Goal: Information Seeking & Learning: Compare options

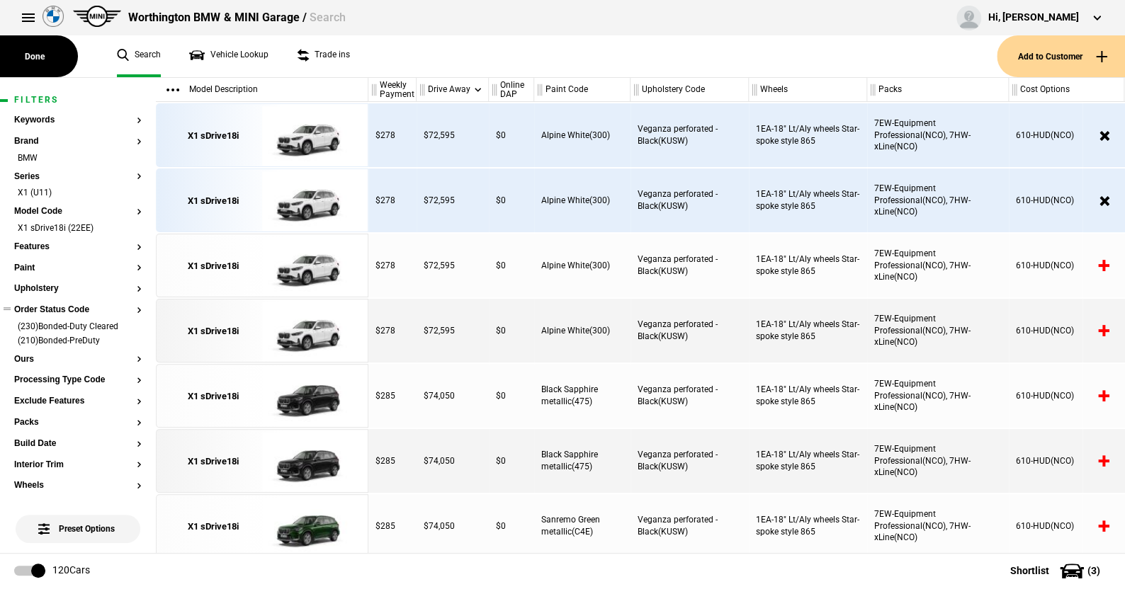
click at [127, 339] on li "(210)Bonded-PreDuty" at bounding box center [77, 342] width 127 height 14
click at [127, 325] on li "(230)Bonded-Duty Cleared" at bounding box center [77, 328] width 127 height 14
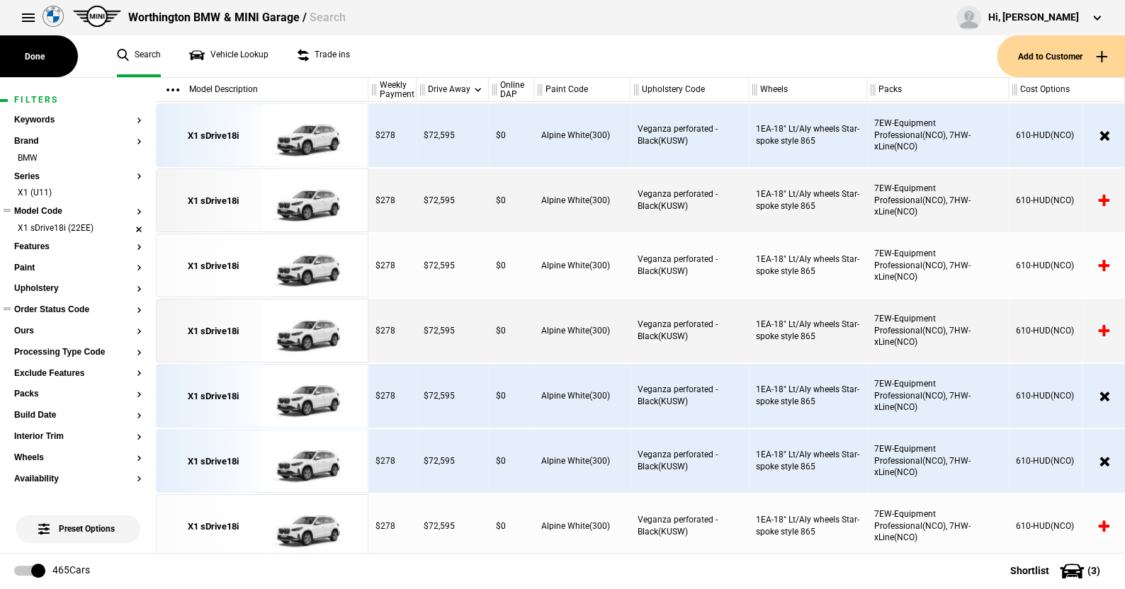
click at [128, 228] on li "X1 sDrive18i (22EE)" at bounding box center [77, 229] width 127 height 14
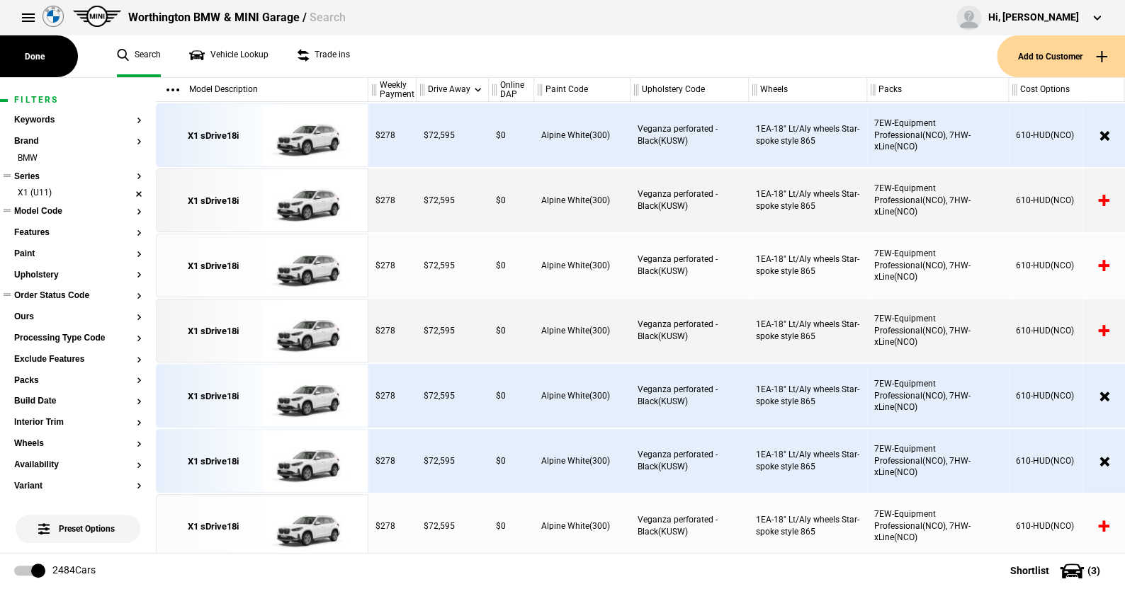
click at [125, 194] on li "X1 (U11)" at bounding box center [77, 194] width 127 height 14
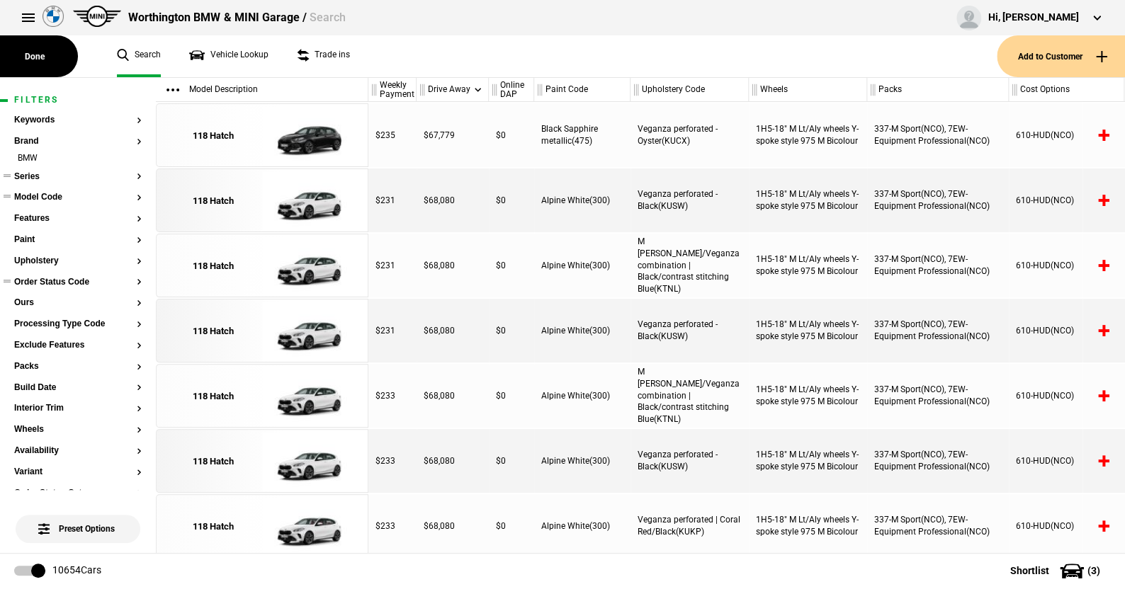
click at [28, 177] on button "Series" at bounding box center [77, 177] width 127 height 10
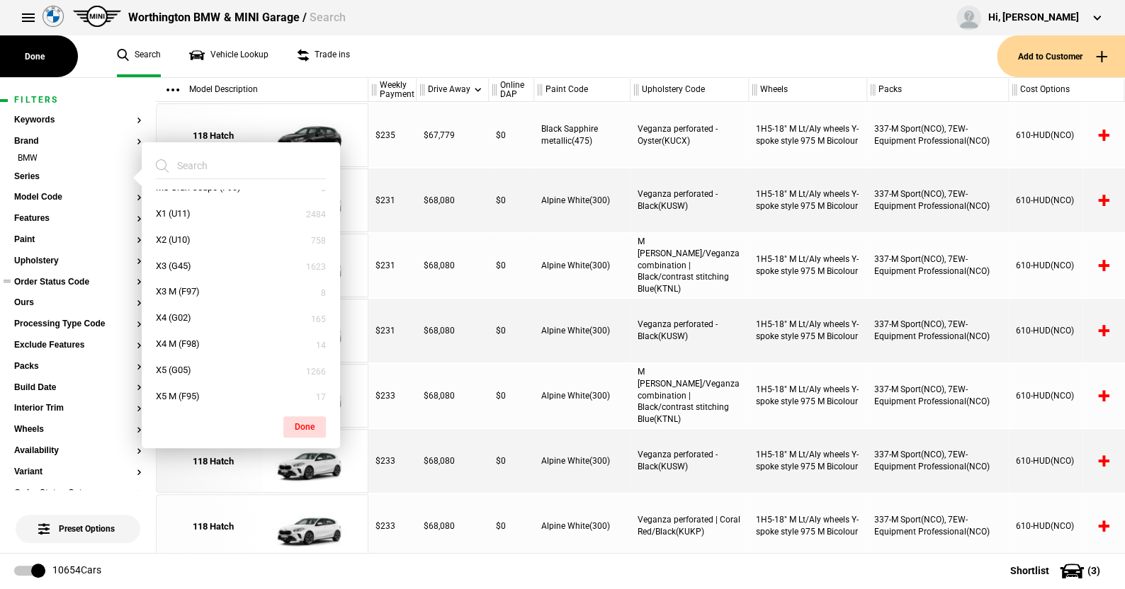
scroll to position [586, 0]
click at [190, 242] on button "X2 (U10)" at bounding box center [241, 244] width 198 height 26
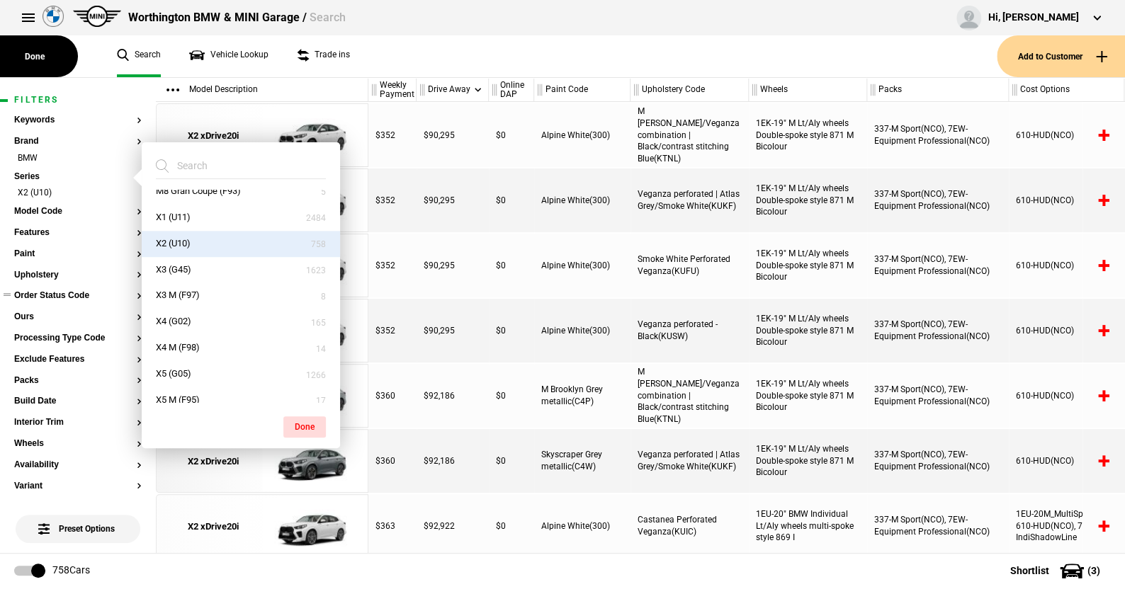
drag, startPoint x: 309, startPoint y: 424, endPoint x: 156, endPoint y: 370, distance: 161.9
click at [303, 416] on button "Done" at bounding box center [304, 426] width 42 height 21
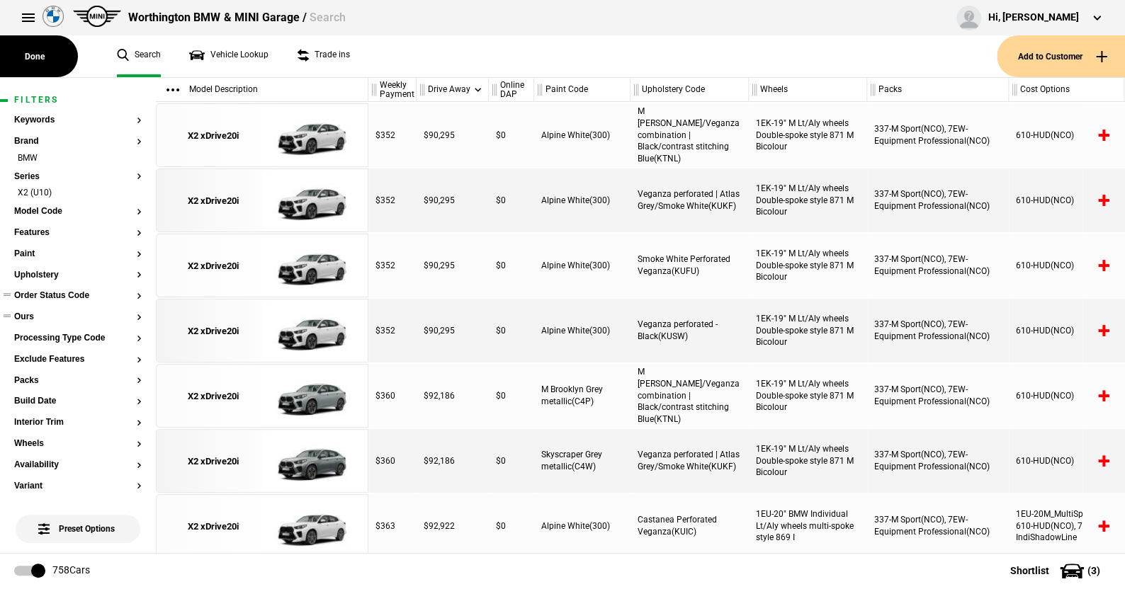
click at [31, 316] on button "Ours" at bounding box center [77, 317] width 127 height 10
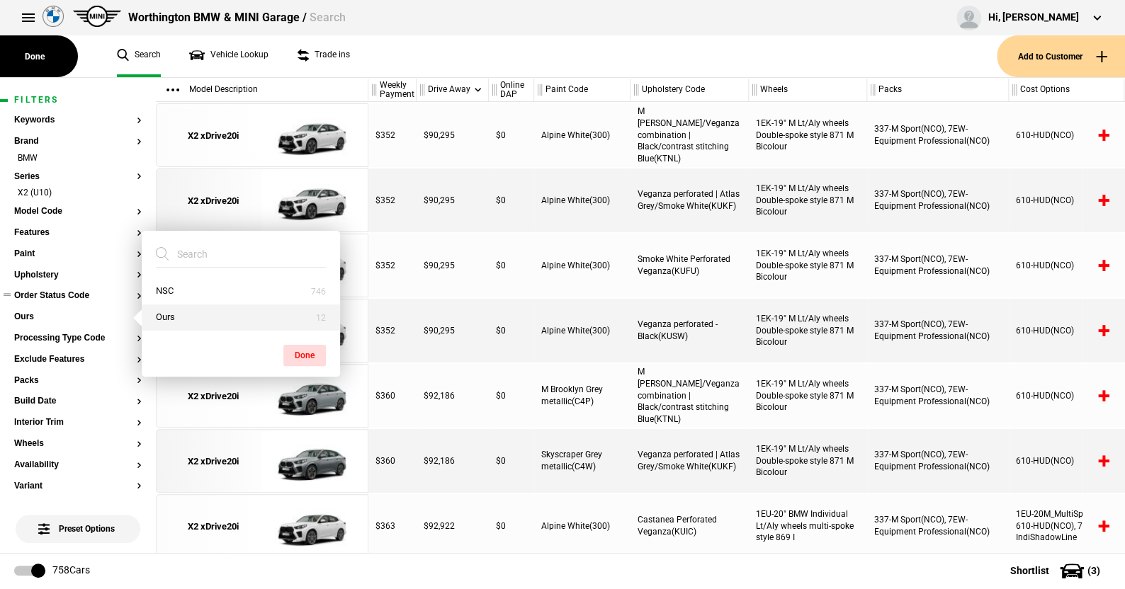
click at [171, 318] on button "Ours" at bounding box center [241, 318] width 198 height 26
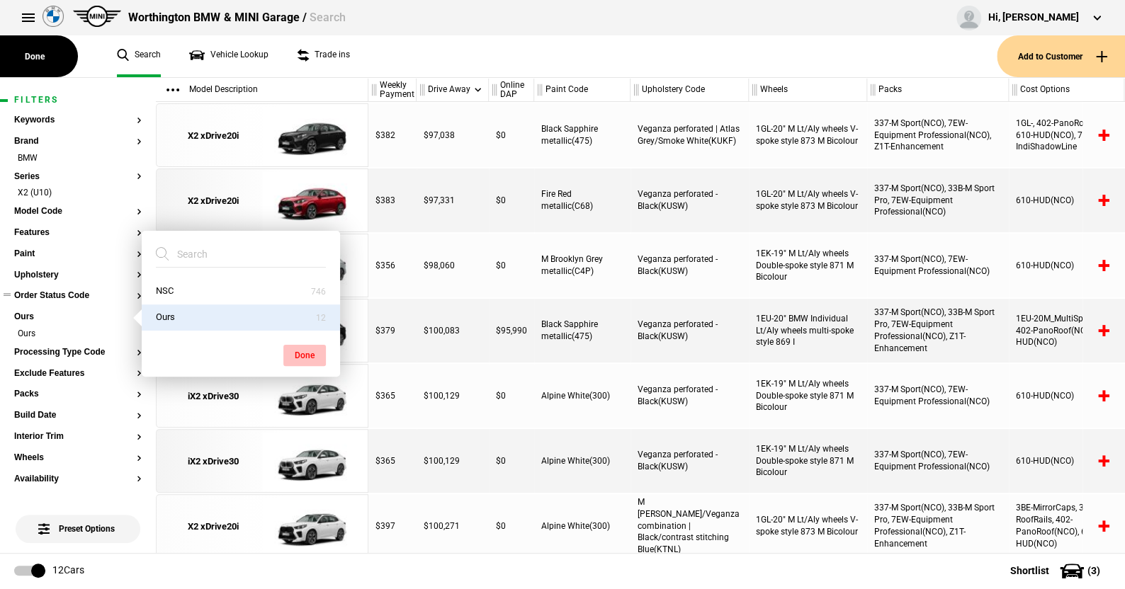
click at [300, 348] on button "Done" at bounding box center [304, 355] width 42 height 21
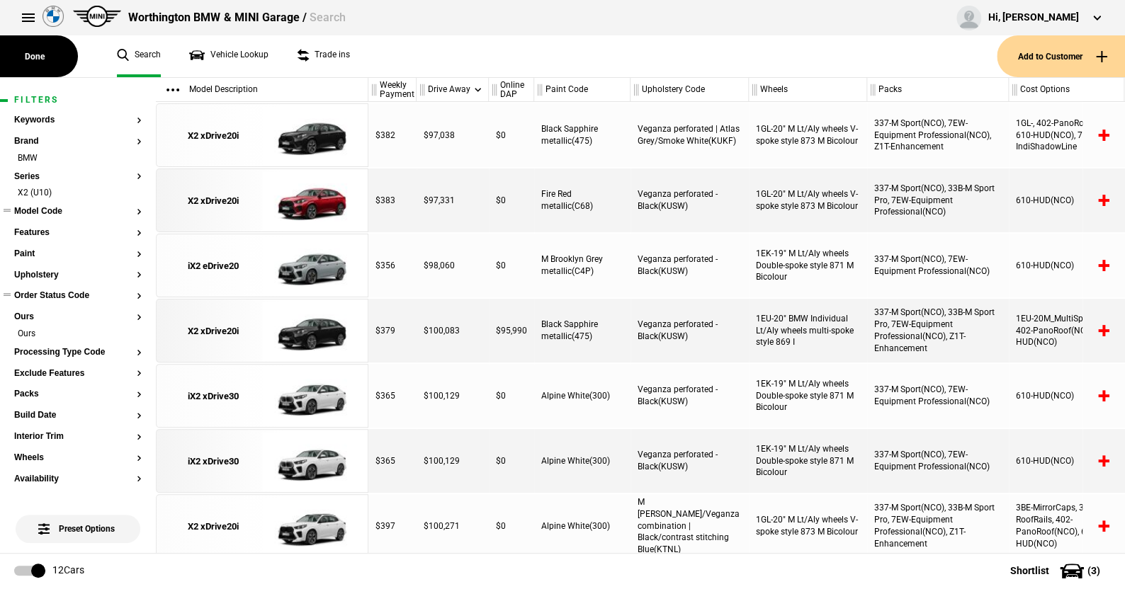
click at [48, 208] on button "Model Code" at bounding box center [77, 212] width 127 height 10
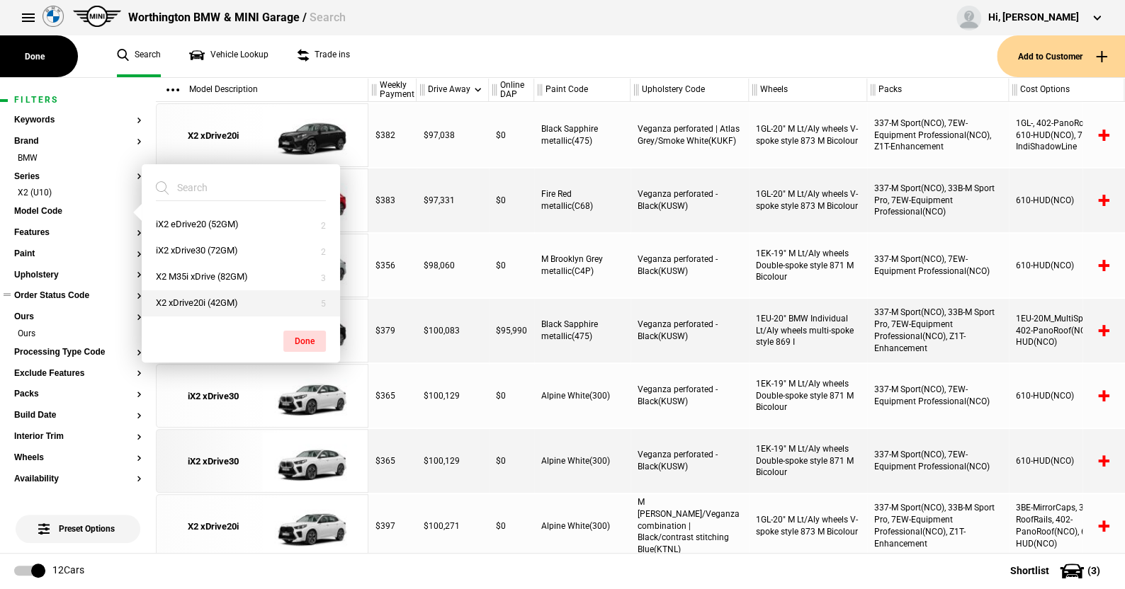
click at [186, 299] on button "X2 xDrive20i (42GM)" at bounding box center [241, 303] width 198 height 26
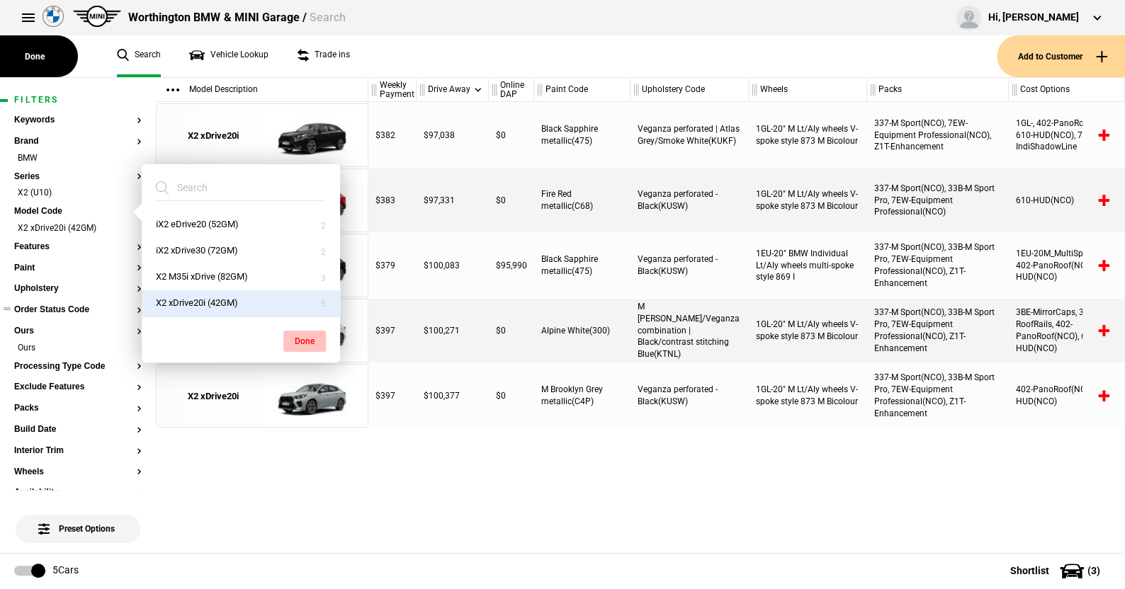
click at [301, 336] on button "Done" at bounding box center [304, 341] width 42 height 21
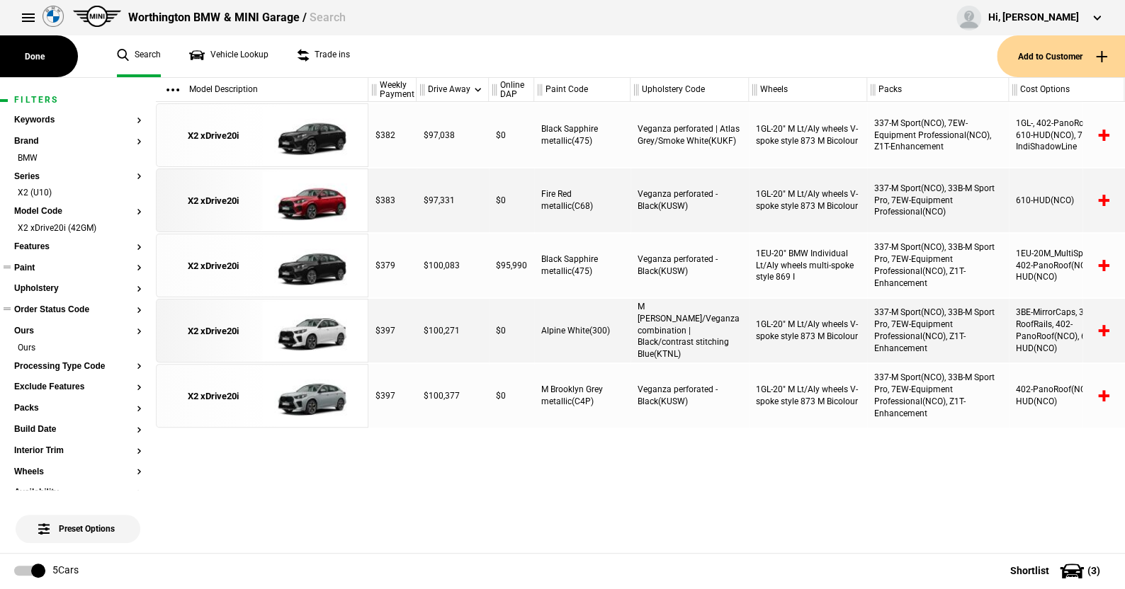
click at [32, 266] on button "Paint" at bounding box center [77, 268] width 127 height 10
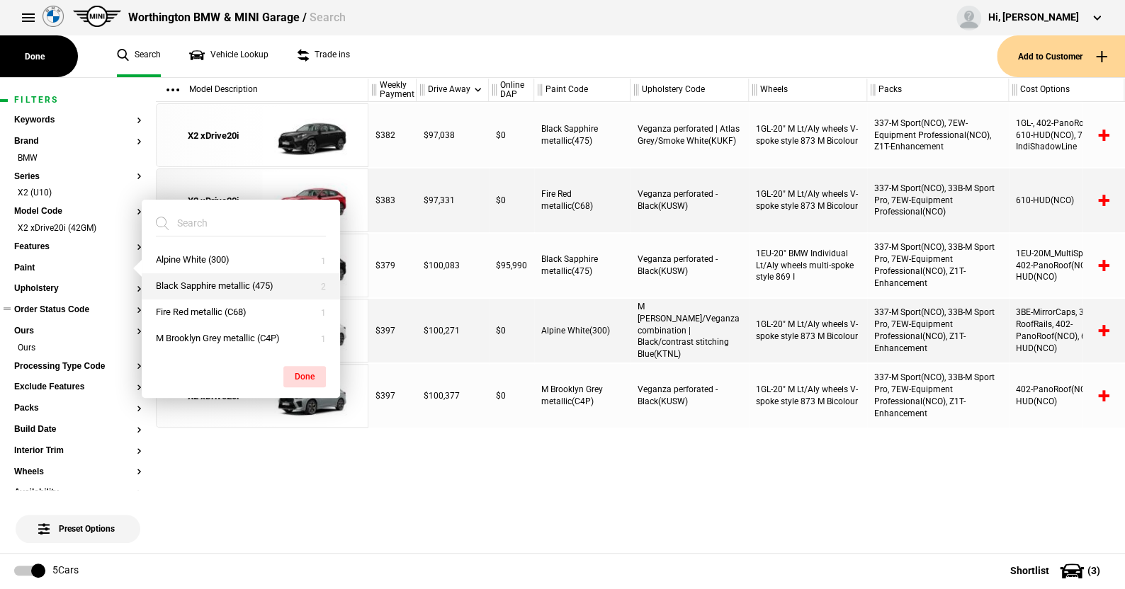
click at [181, 280] on button "Black Sapphire metallic (475)" at bounding box center [241, 286] width 198 height 26
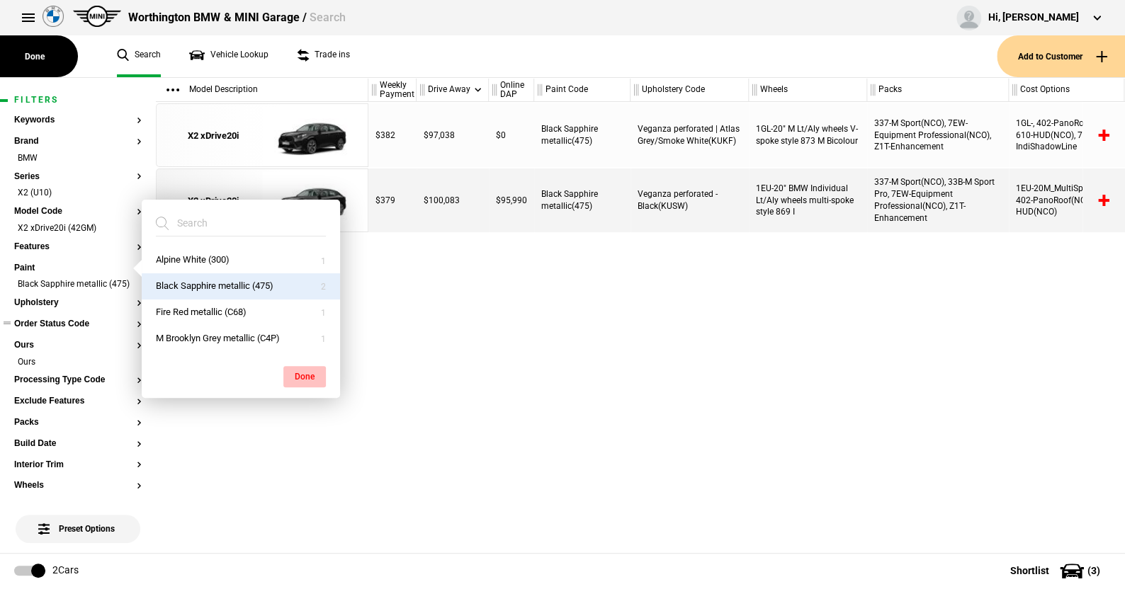
click at [307, 373] on button "Done" at bounding box center [304, 376] width 42 height 21
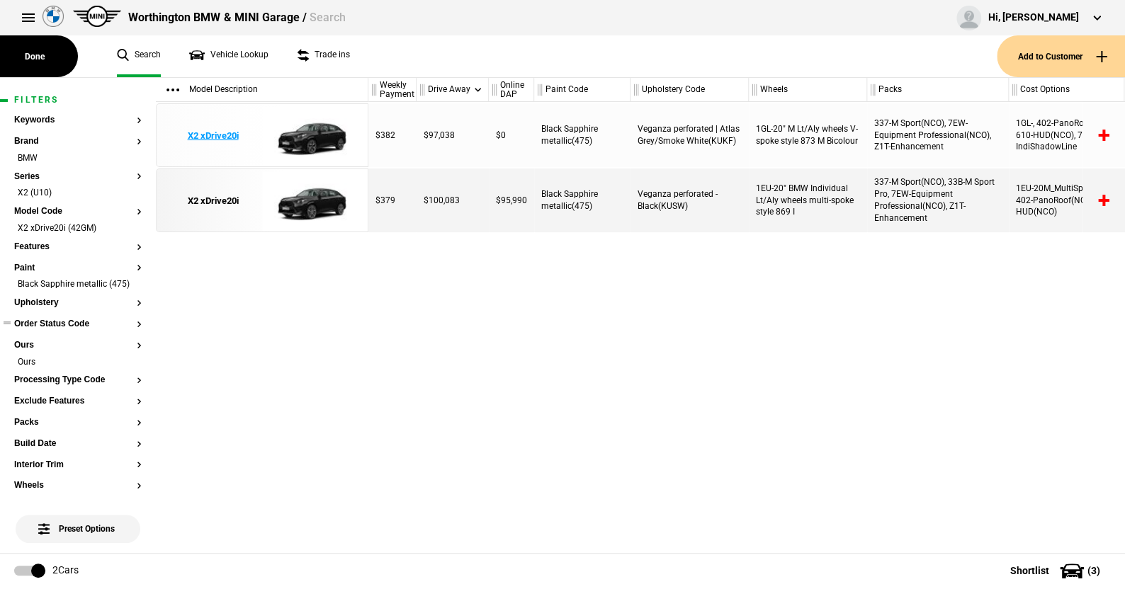
click at [314, 137] on img at bounding box center [311, 136] width 98 height 64
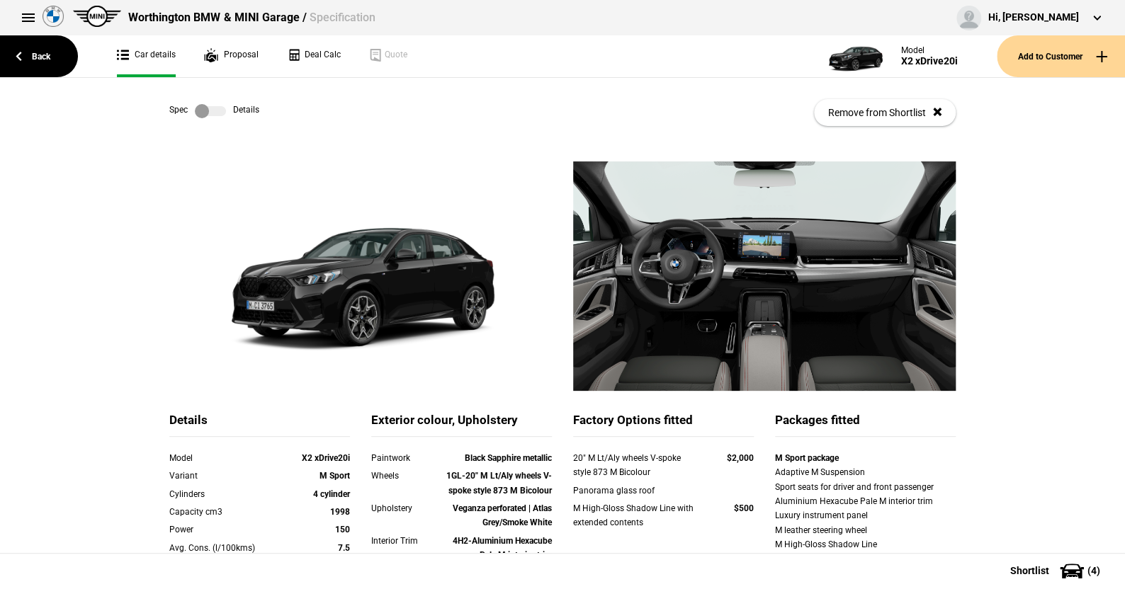
click at [212, 110] on label at bounding box center [210, 111] width 31 height 14
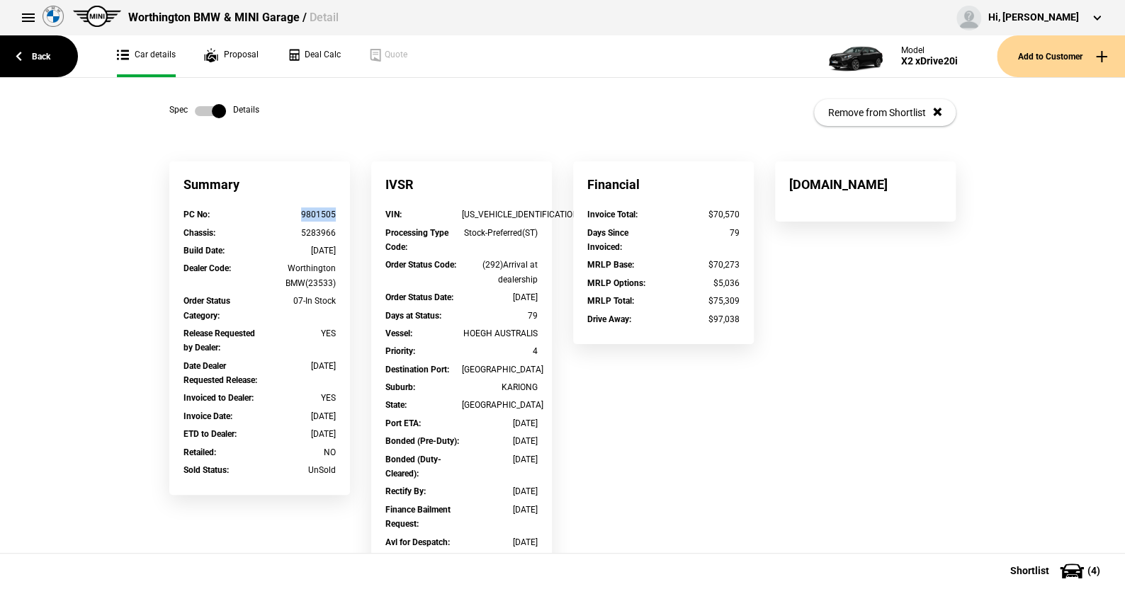
drag, startPoint x: 337, startPoint y: 216, endPoint x: 295, endPoint y: 216, distance: 41.8
click at [295, 216] on div "PC No : 9801505" at bounding box center [260, 217] width 174 height 18
copy div "9801505"
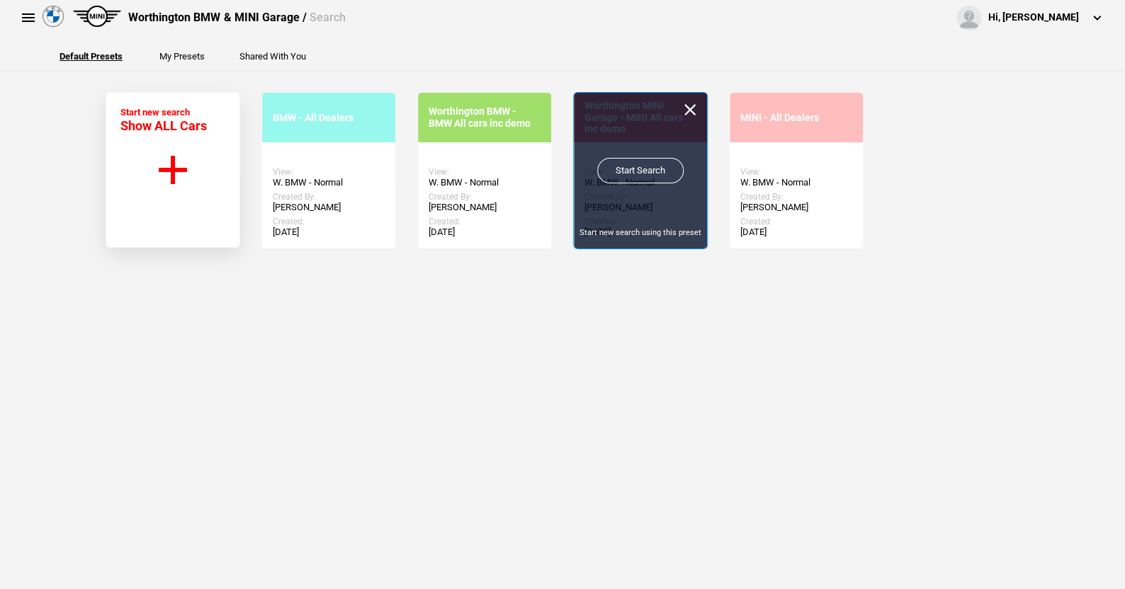
click at [638, 164] on link "Start Search" at bounding box center [640, 170] width 86 height 25
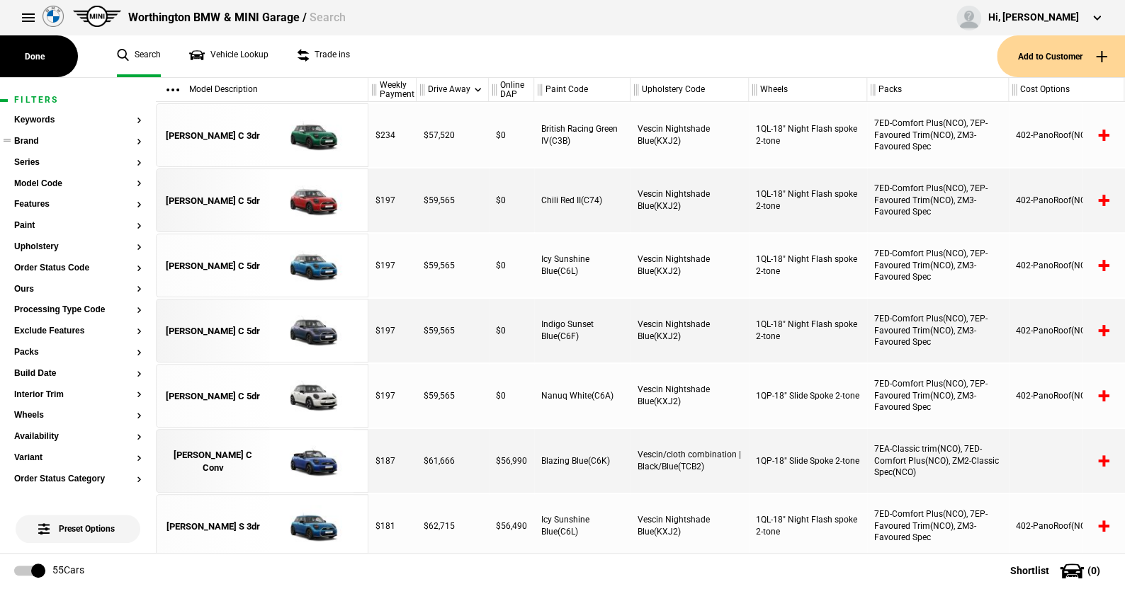
click at [37, 140] on button "Brand" at bounding box center [77, 142] width 127 height 10
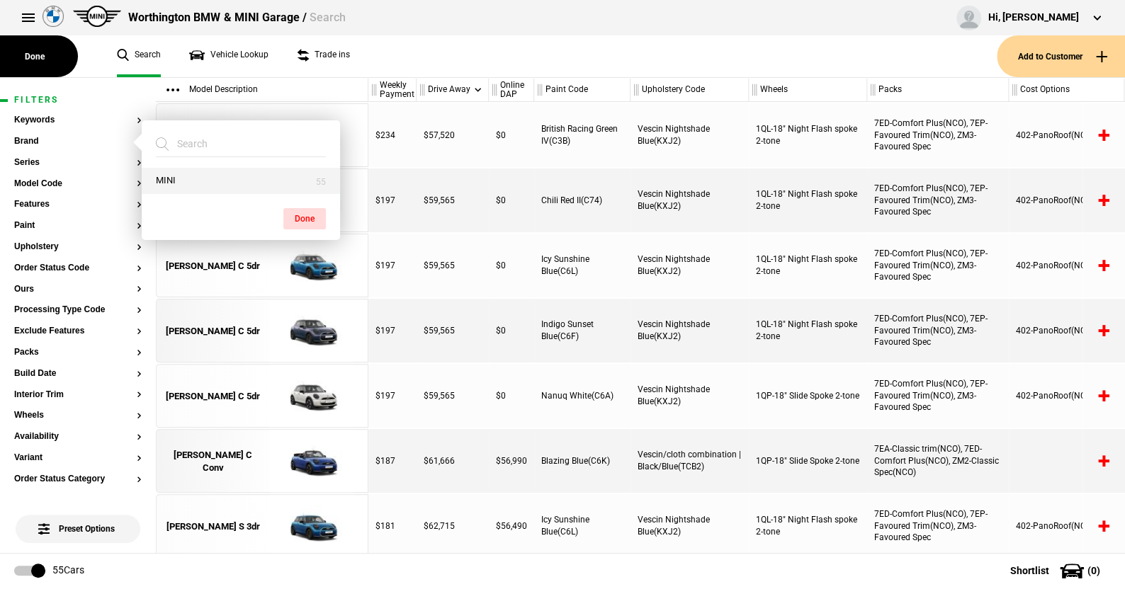
click at [182, 183] on button "MINI" at bounding box center [241, 181] width 198 height 26
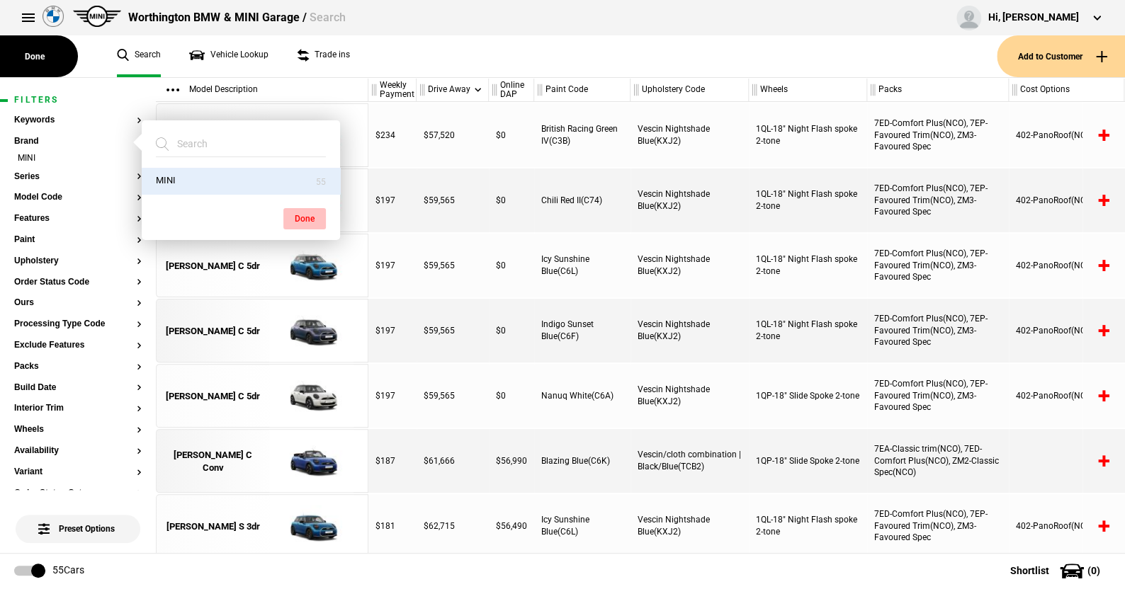
click at [297, 214] on button "Done" at bounding box center [304, 218] width 42 height 21
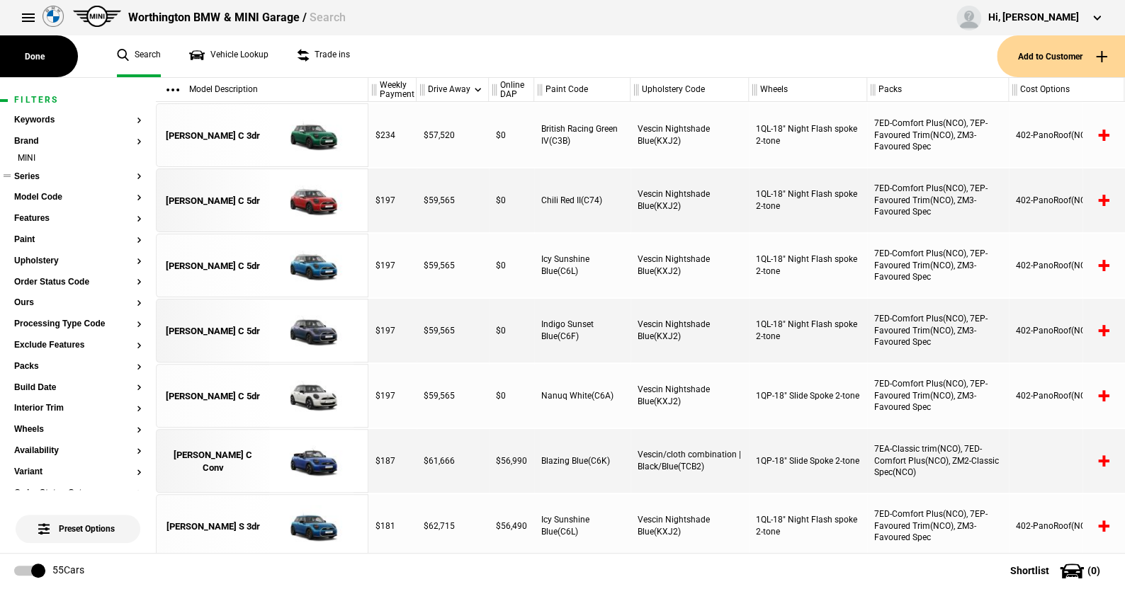
click at [30, 173] on button "Series" at bounding box center [77, 177] width 127 height 10
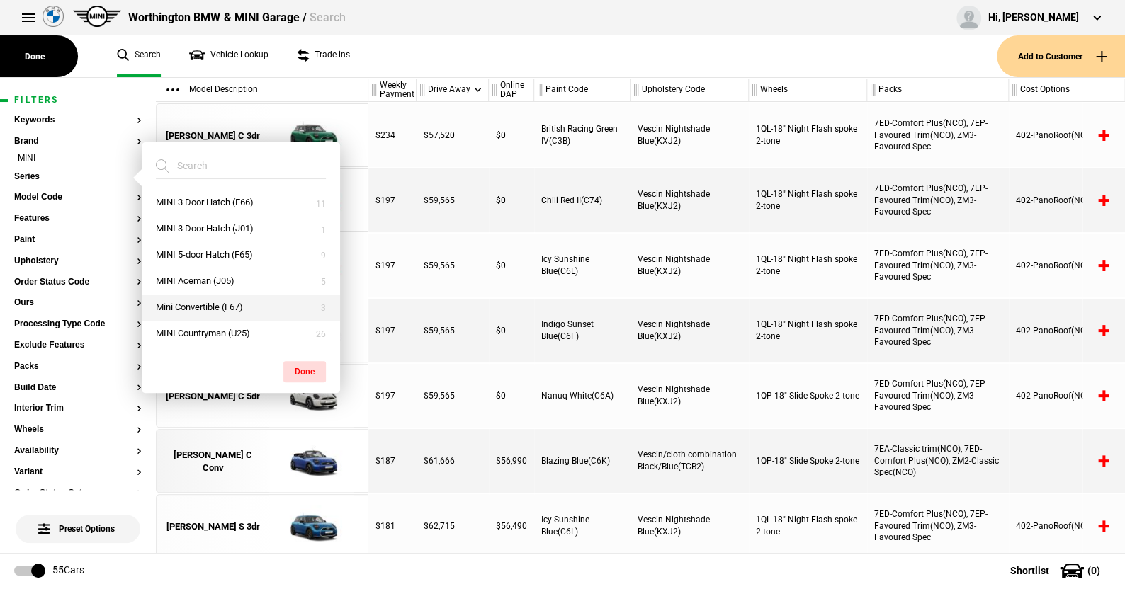
click at [195, 304] on button "Mini Convertible (F67)" at bounding box center [241, 308] width 198 height 26
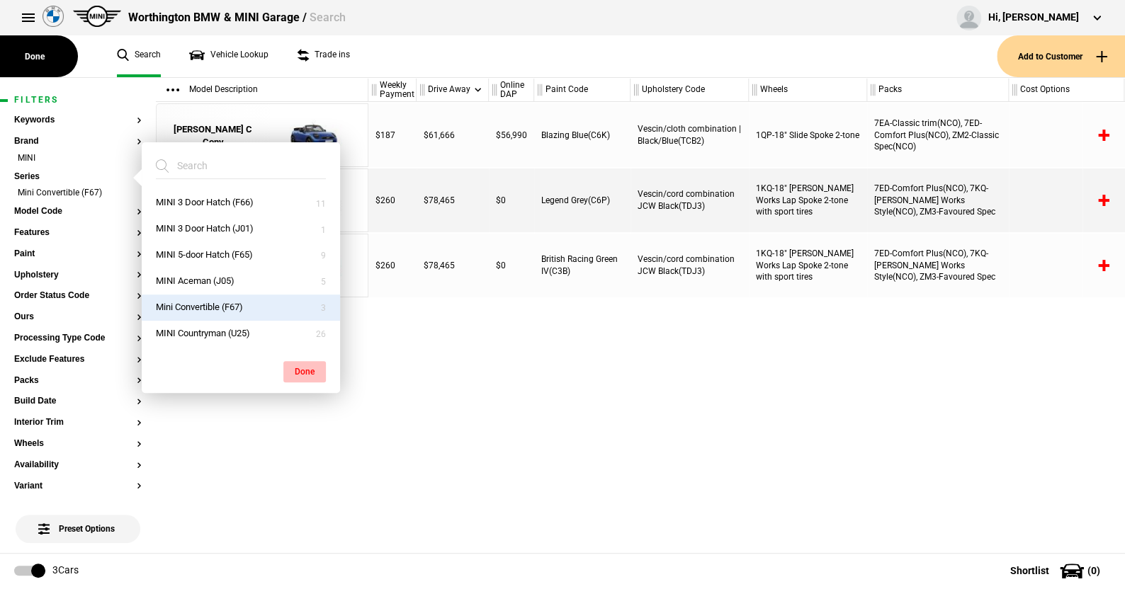
click at [307, 366] on button "Done" at bounding box center [304, 371] width 42 height 21
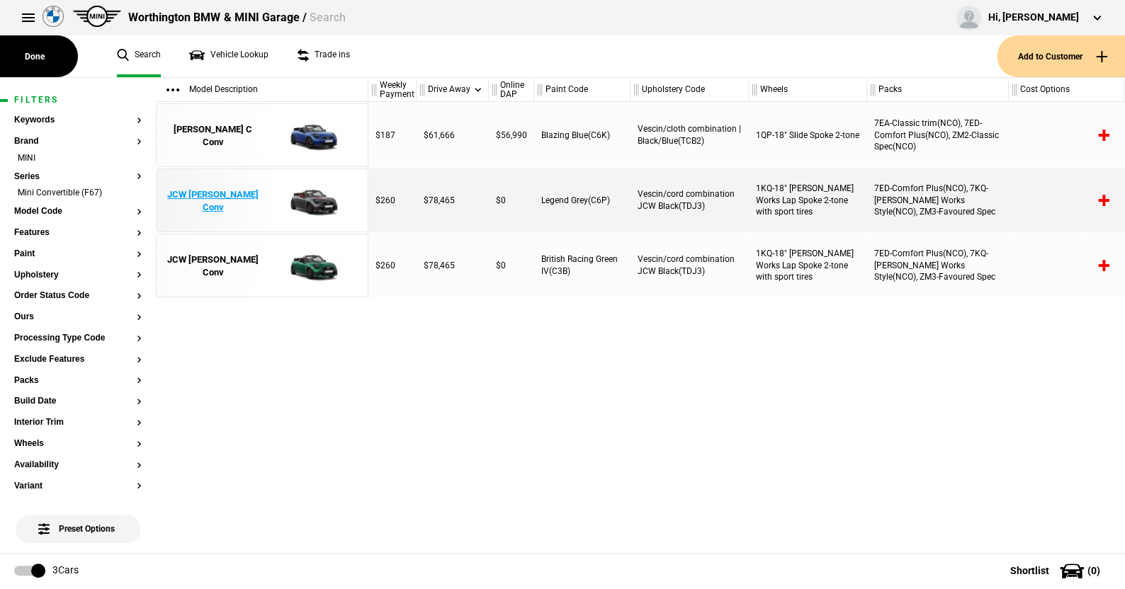
click at [320, 201] on img at bounding box center [311, 201] width 98 height 64
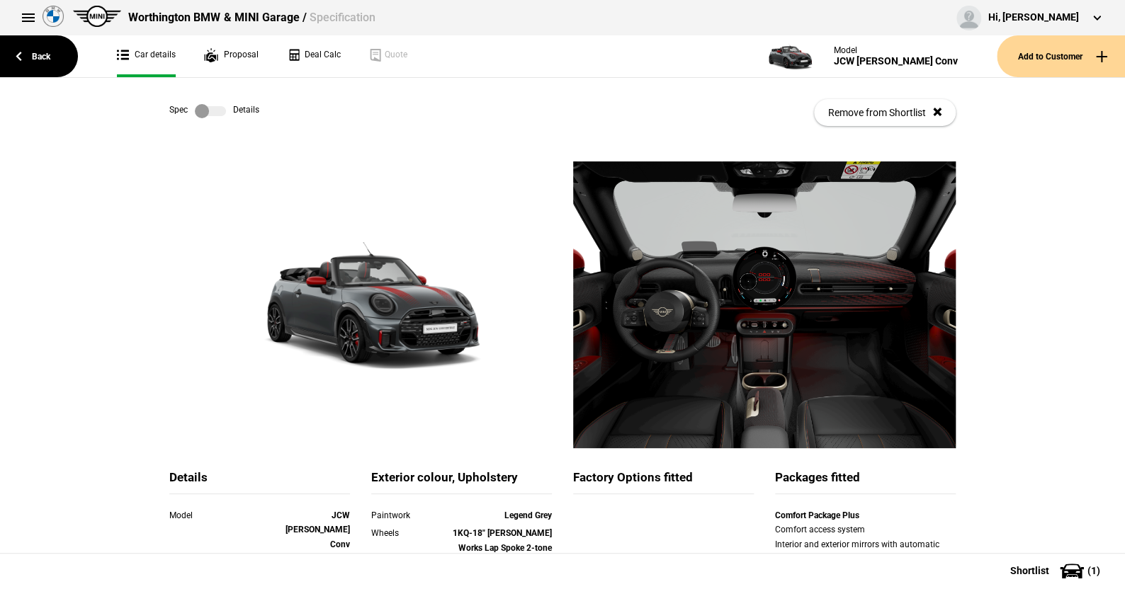
click at [217, 112] on label at bounding box center [210, 111] width 31 height 14
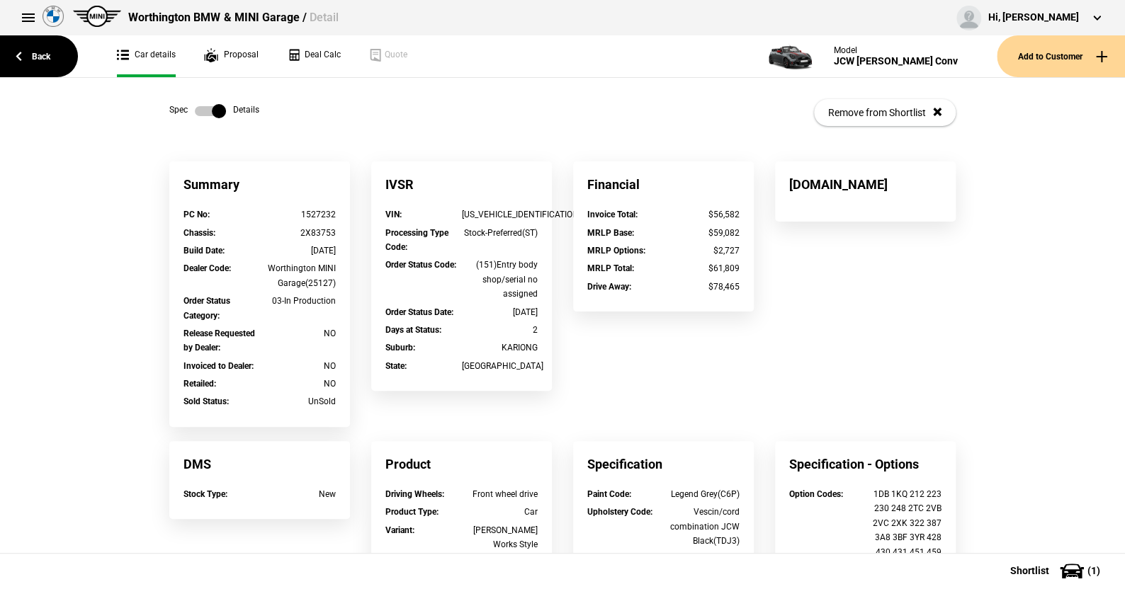
click at [195, 112] on label at bounding box center [210, 111] width 31 height 14
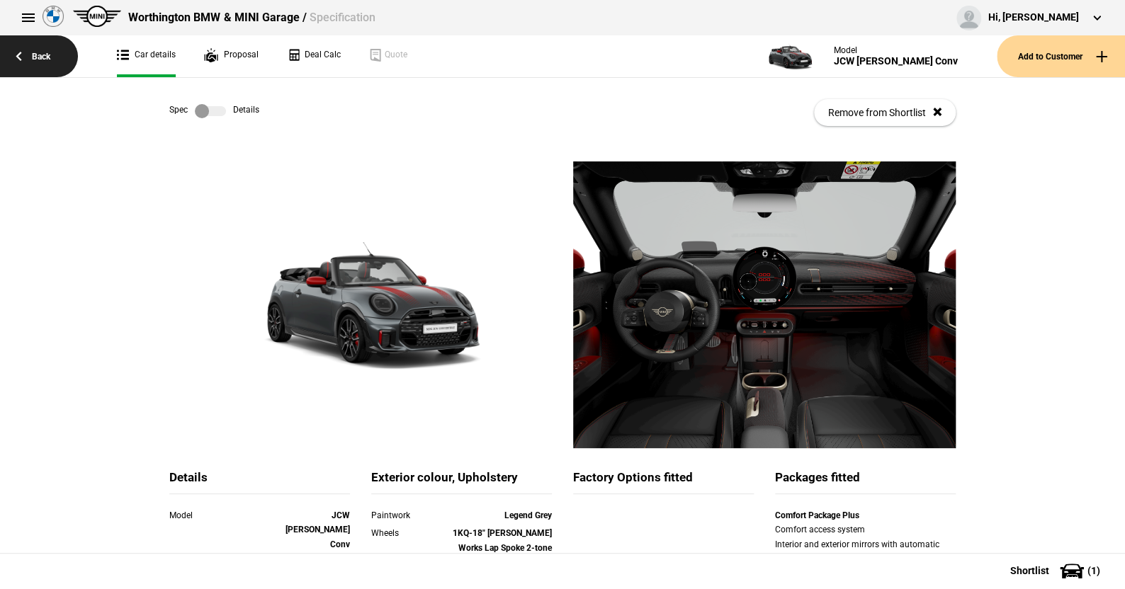
click at [45, 55] on link "Back" at bounding box center [39, 56] width 78 height 42
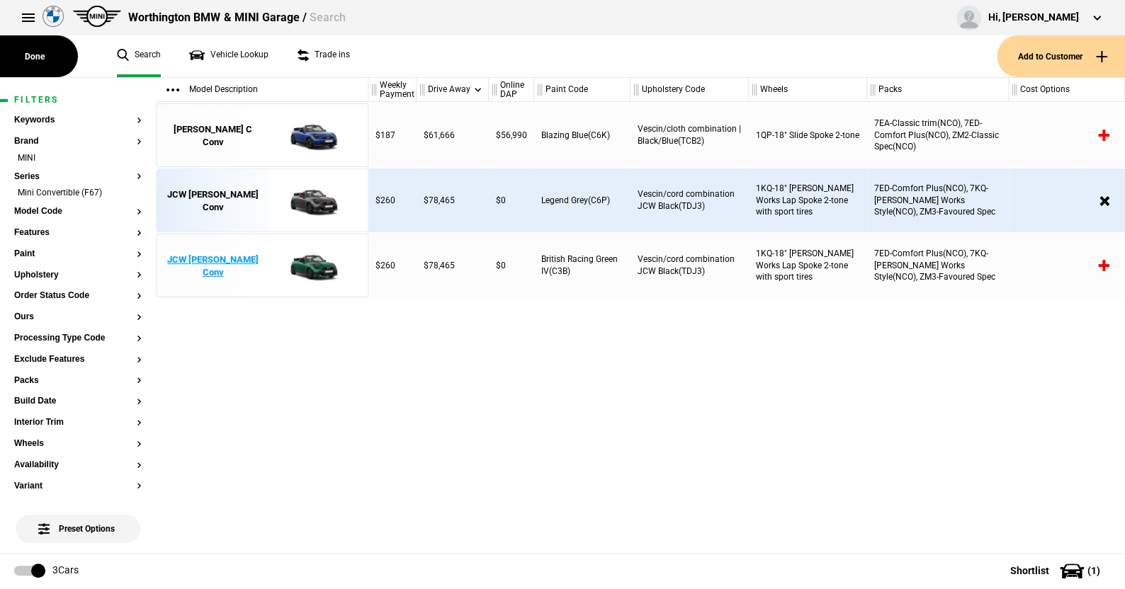
click at [311, 261] on img at bounding box center [311, 266] width 98 height 64
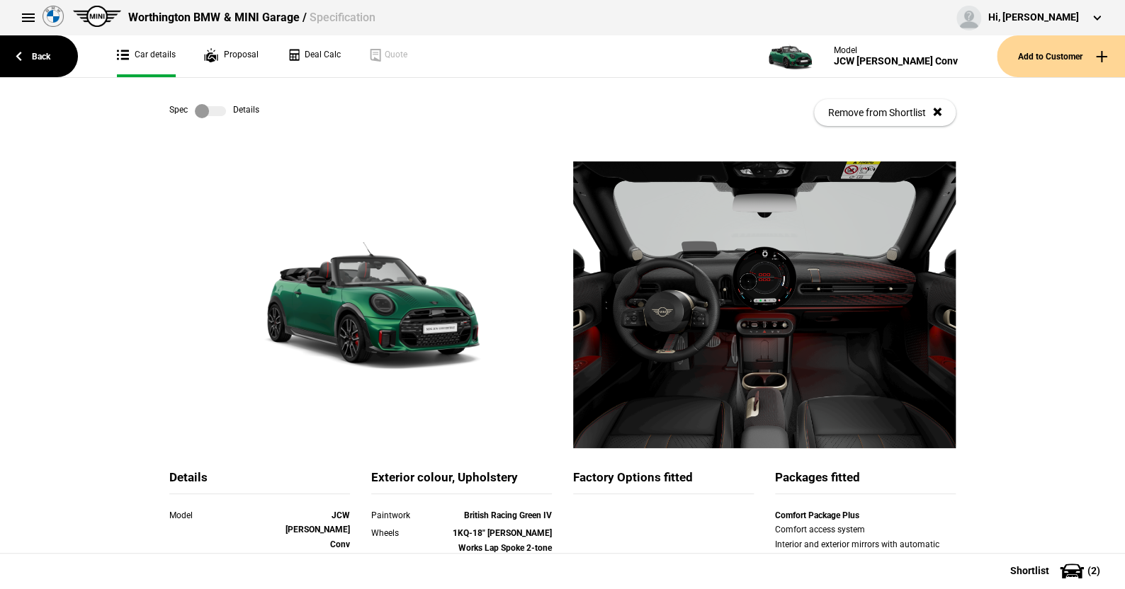
click at [218, 112] on label at bounding box center [210, 111] width 31 height 14
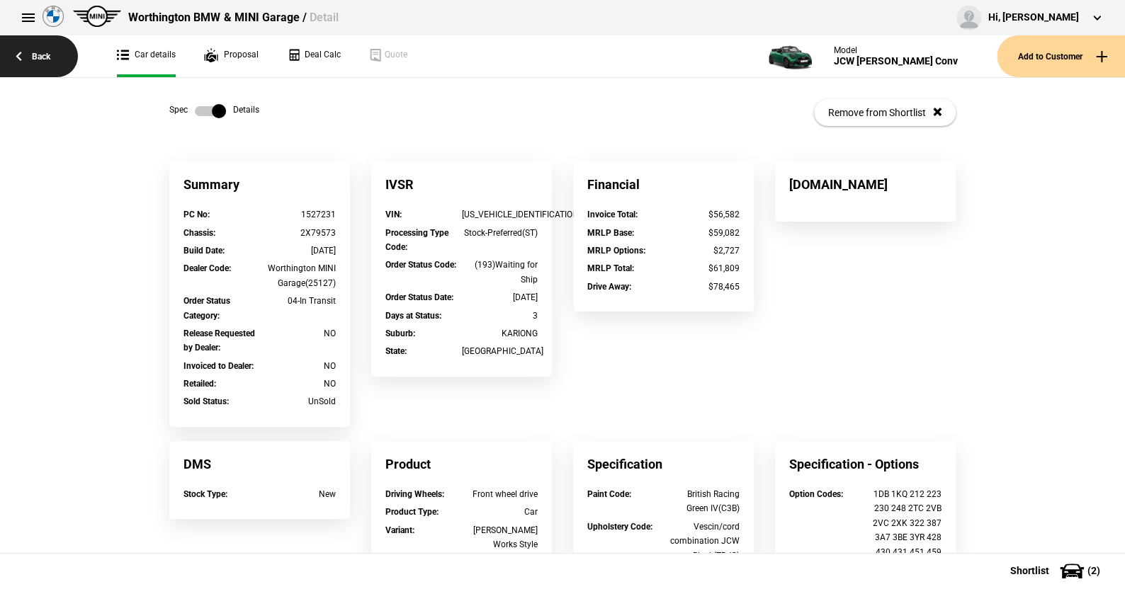
click at [42, 55] on link "Back" at bounding box center [39, 56] width 78 height 42
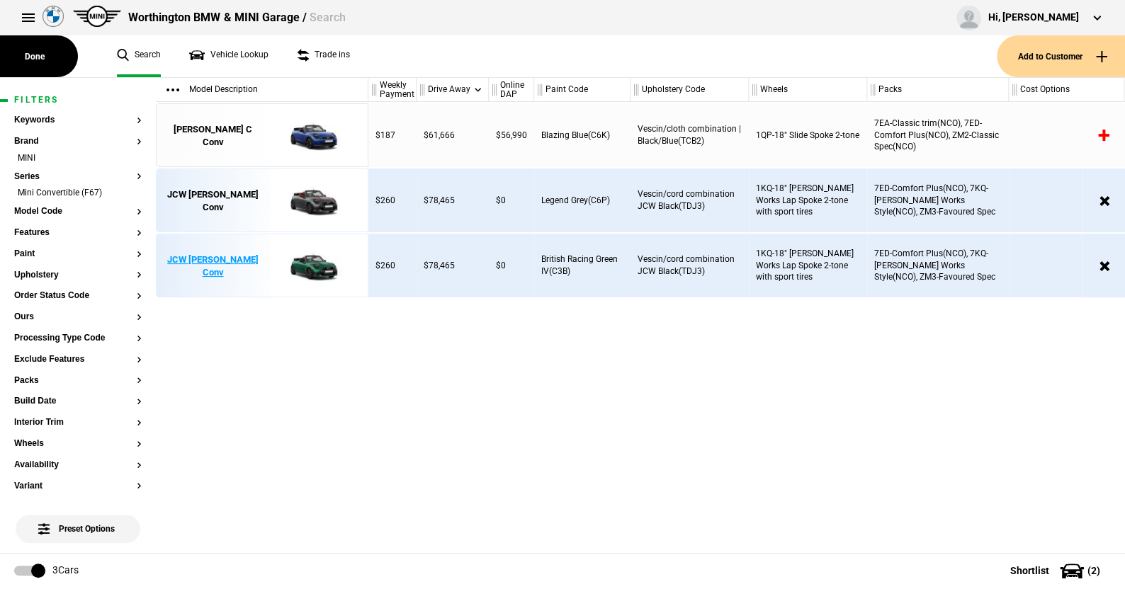
click at [317, 260] on img at bounding box center [311, 266] width 98 height 64
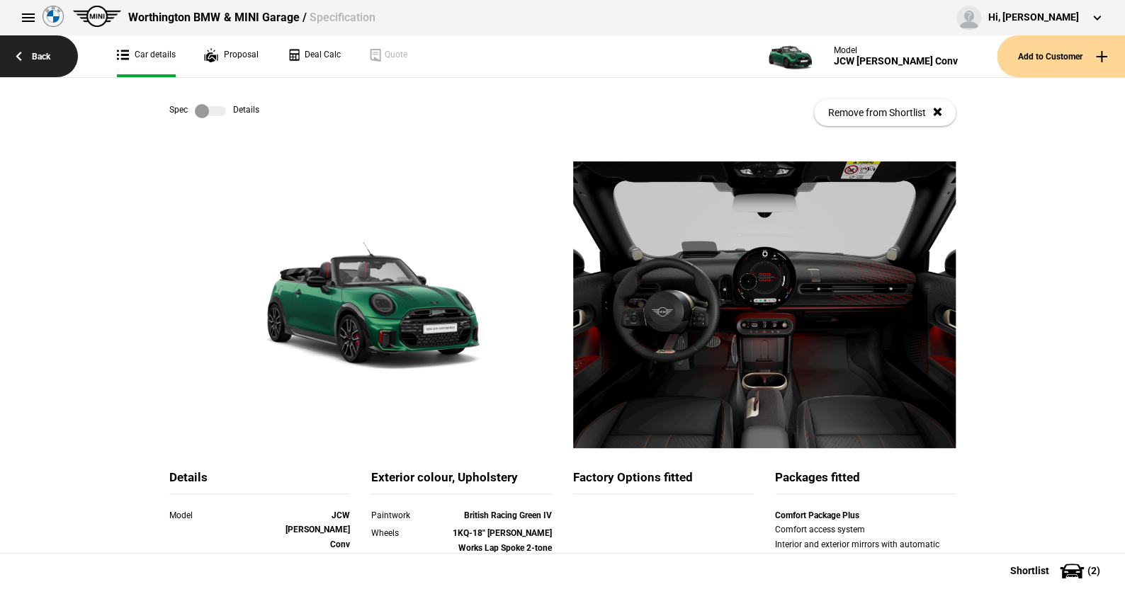
click at [45, 53] on link "Back" at bounding box center [39, 56] width 78 height 42
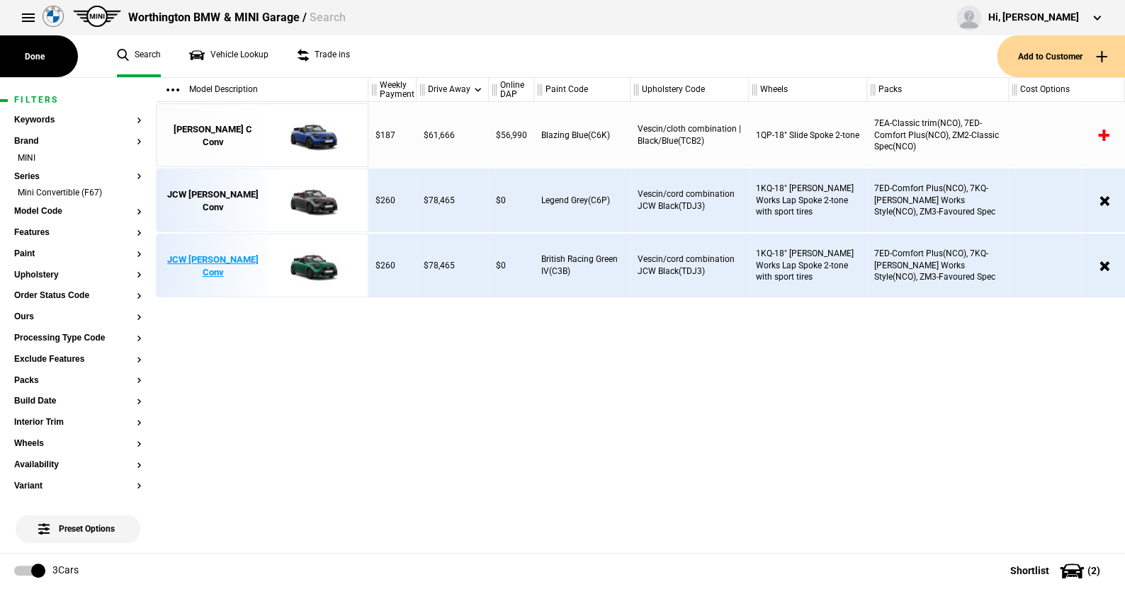
click at [316, 263] on img at bounding box center [311, 266] width 98 height 64
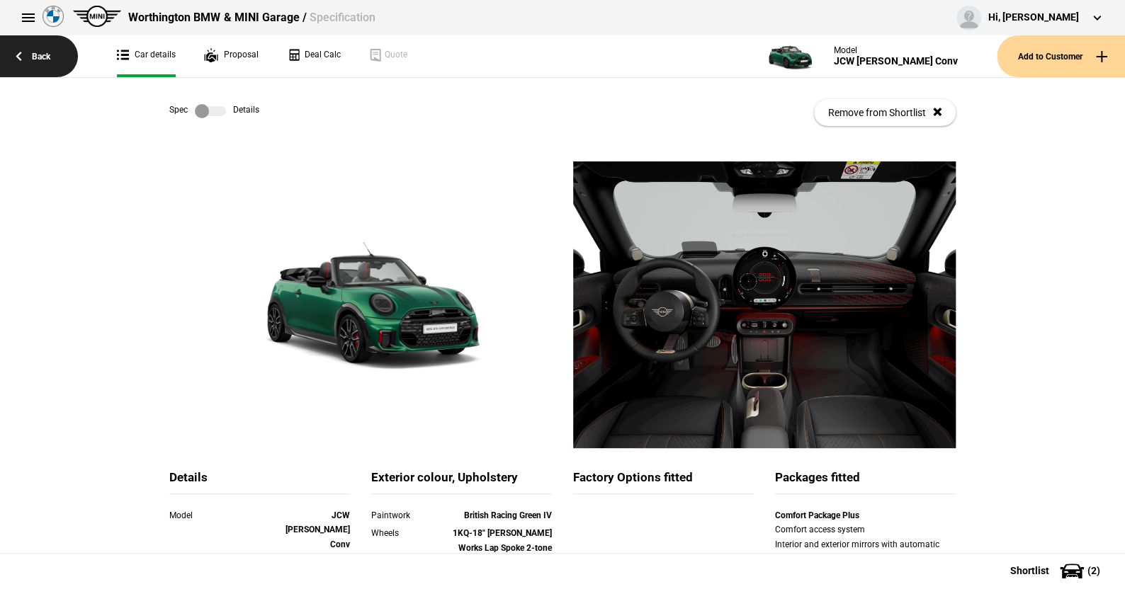
click at [40, 52] on link "Back" at bounding box center [39, 56] width 78 height 42
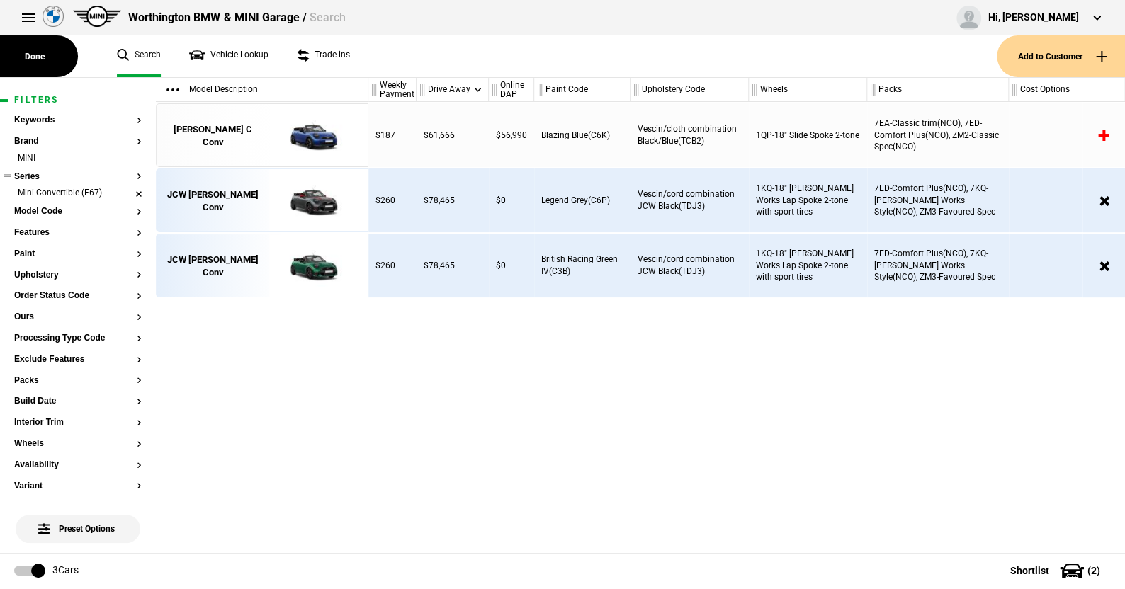
click at [127, 193] on li "Mini Convertible (F67)" at bounding box center [77, 194] width 127 height 14
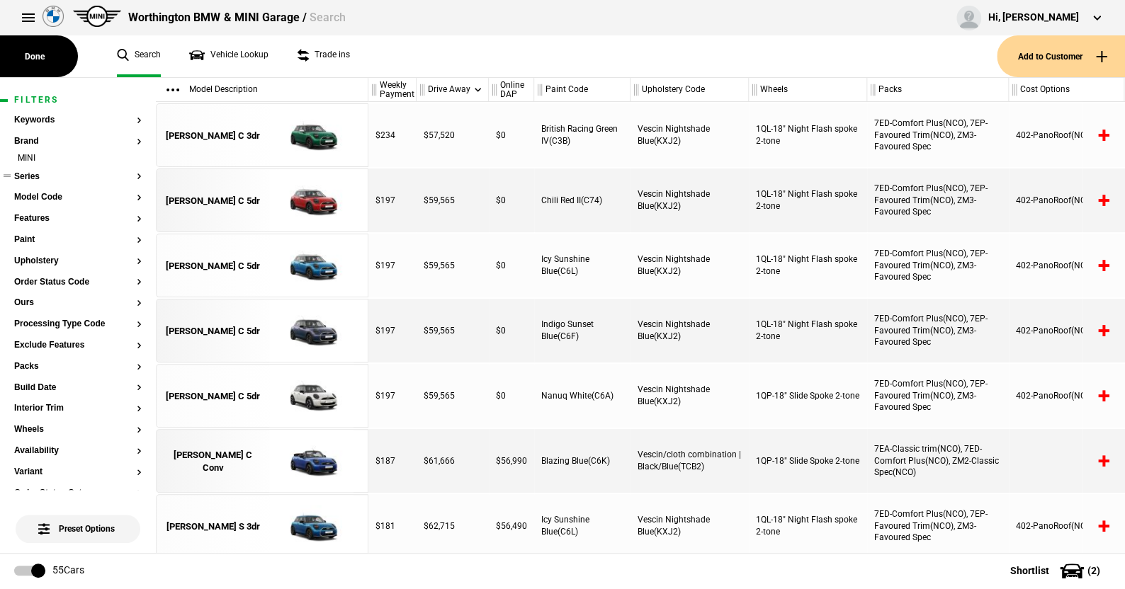
click at [28, 172] on button "Series" at bounding box center [77, 177] width 127 height 10
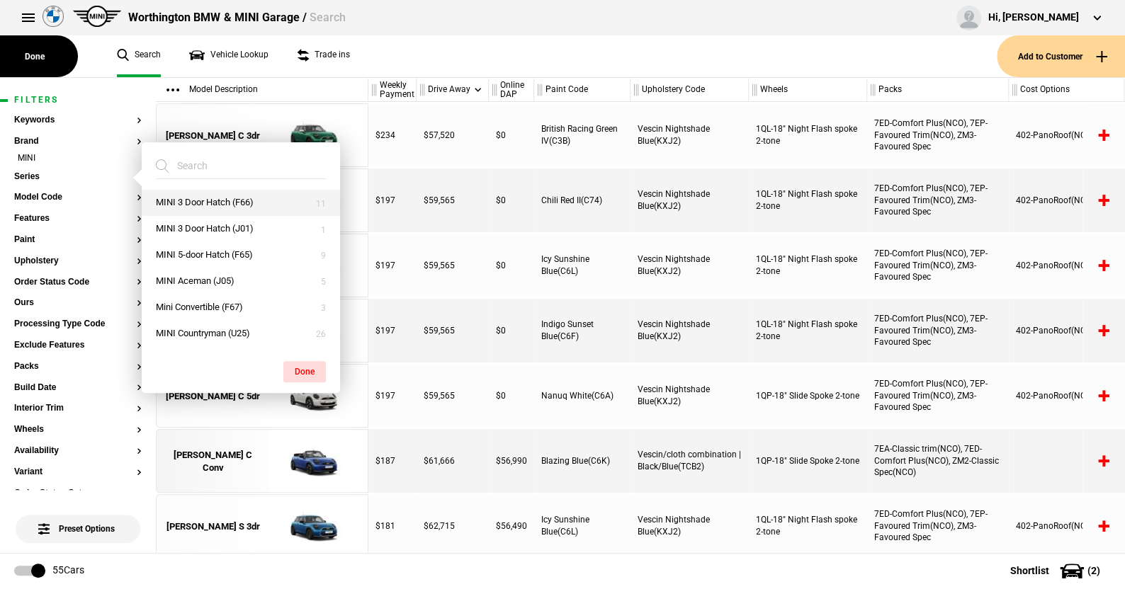
click at [185, 198] on button "MINI 3 Door Hatch (F66)" at bounding box center [241, 203] width 198 height 26
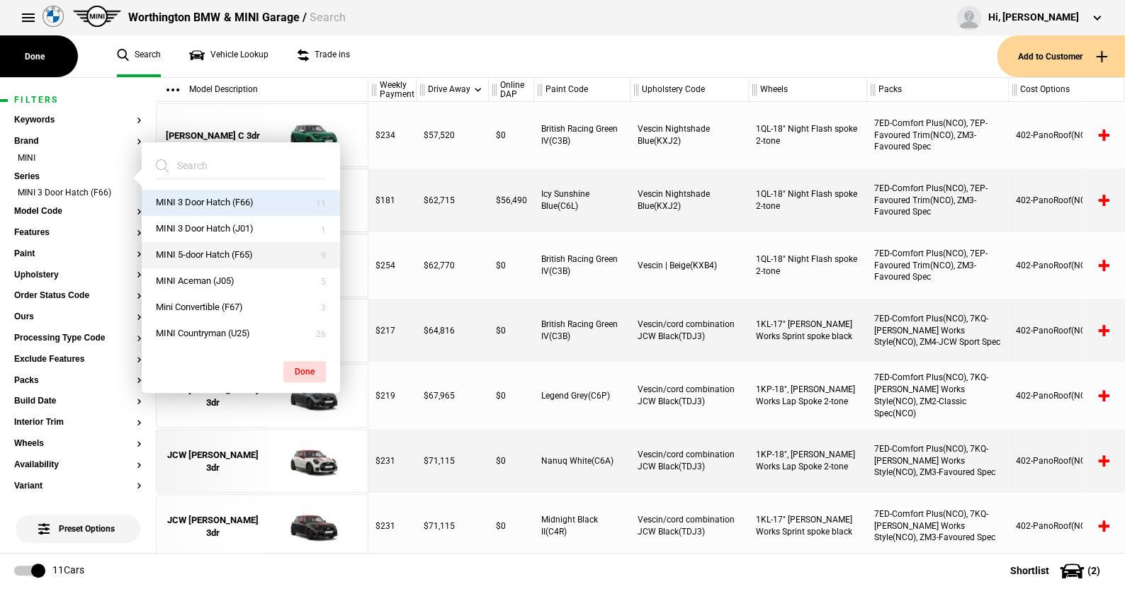
click at [193, 250] on button "MINI 5-door Hatch (F65)" at bounding box center [241, 255] width 198 height 26
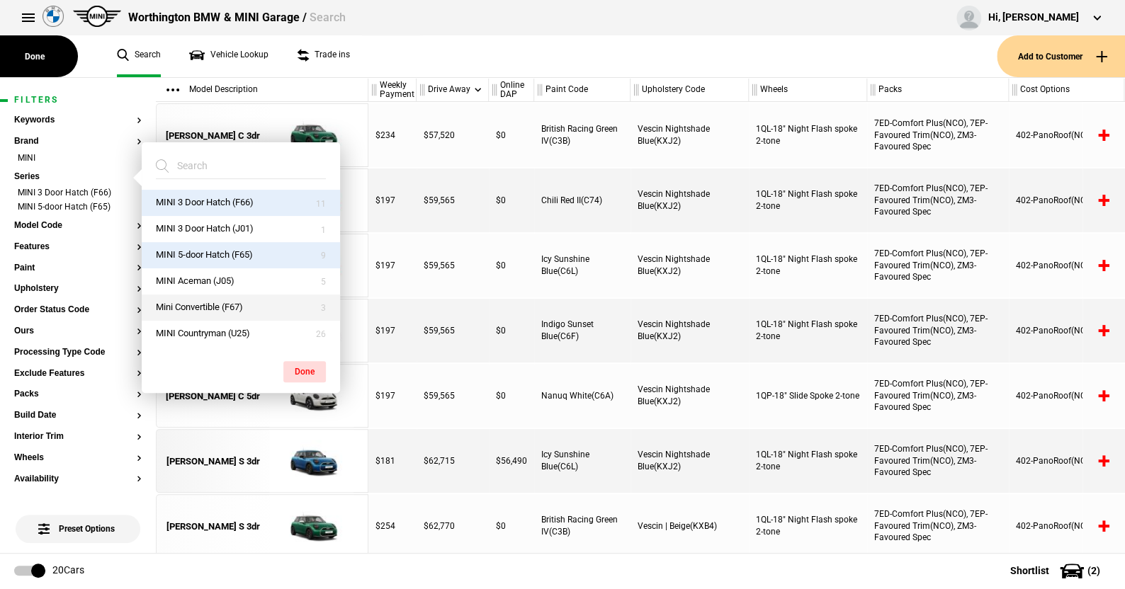
click at [199, 307] on button "Mini Convertible (F67)" at bounding box center [241, 308] width 198 height 26
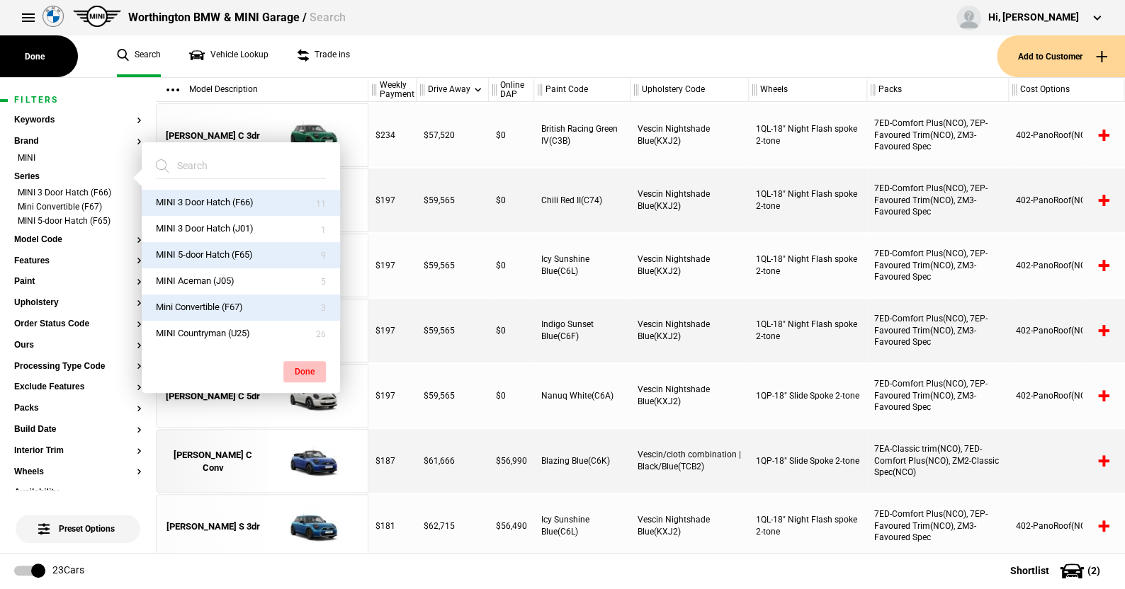
click at [305, 363] on button "Done" at bounding box center [304, 371] width 42 height 21
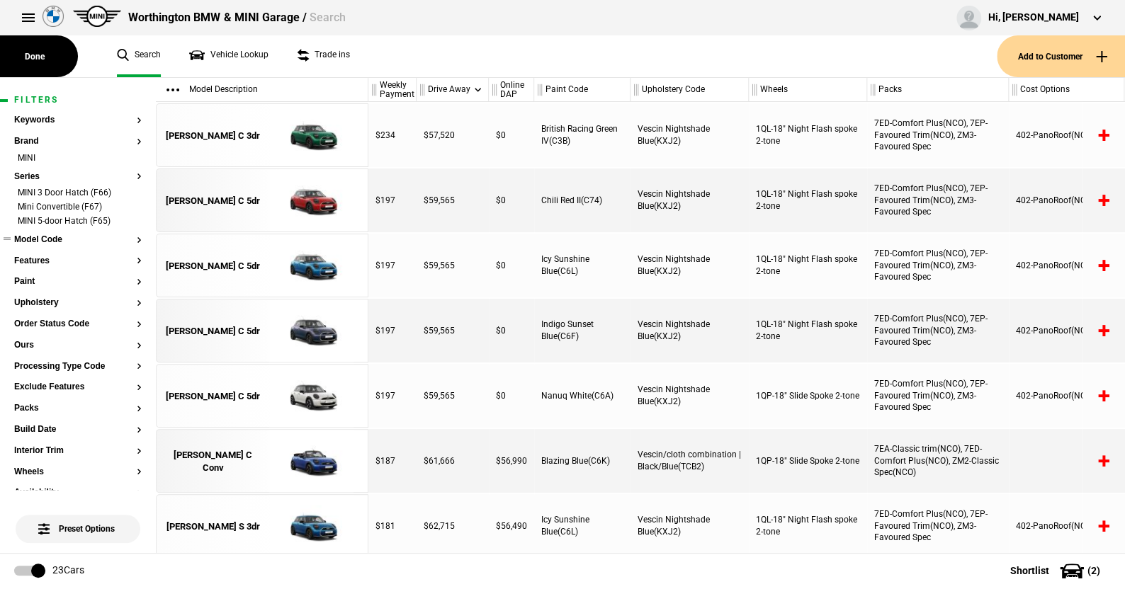
click at [59, 242] on button "Model Code" at bounding box center [77, 240] width 127 height 10
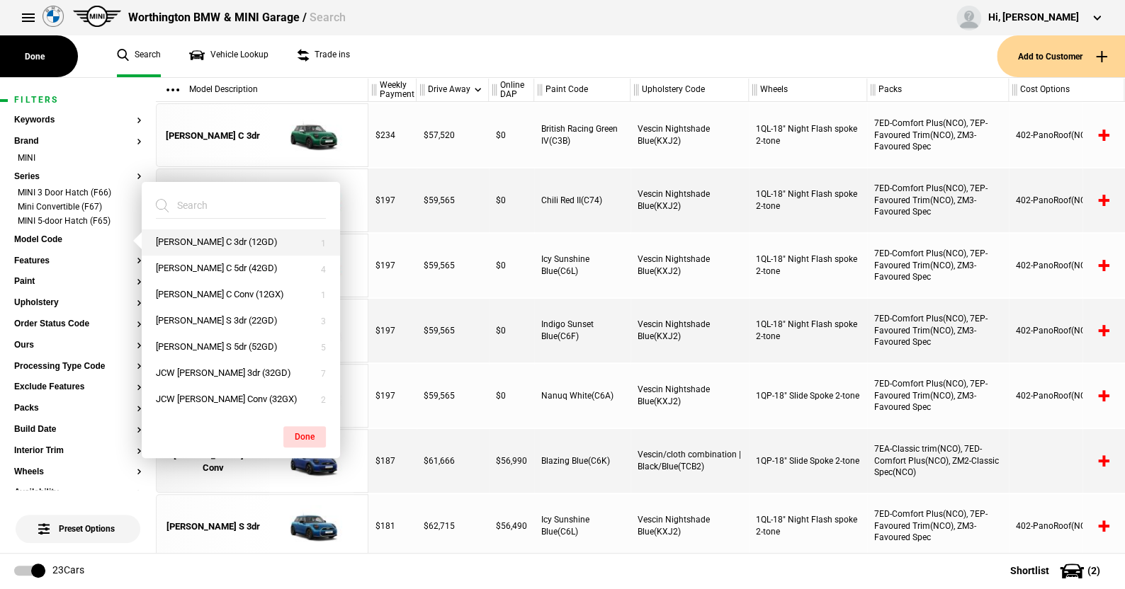
click at [192, 242] on button "Cooper C 3dr (12GD)" at bounding box center [241, 242] width 198 height 26
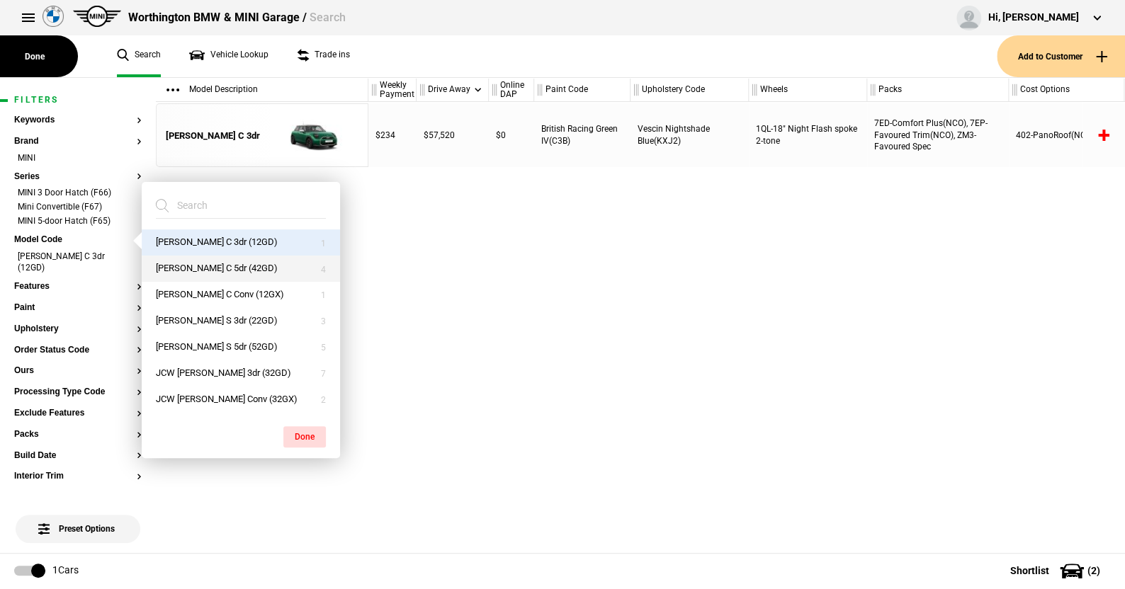
click at [191, 271] on button "Cooper C 5dr (42GD)" at bounding box center [241, 269] width 198 height 26
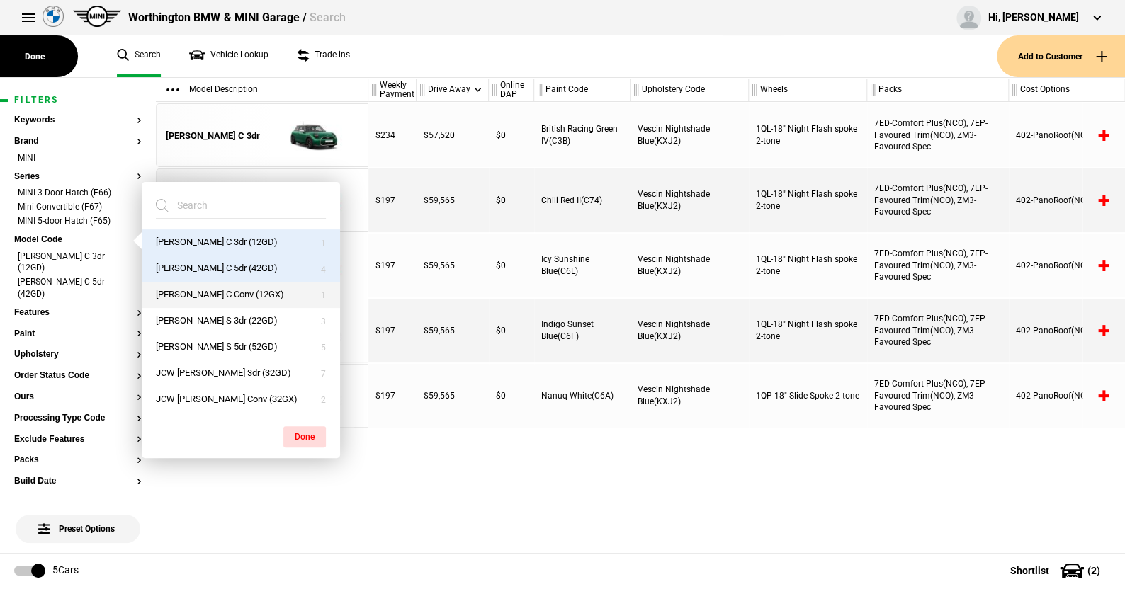
click at [195, 285] on button "Cooper C Conv (12GX)" at bounding box center [241, 295] width 198 height 26
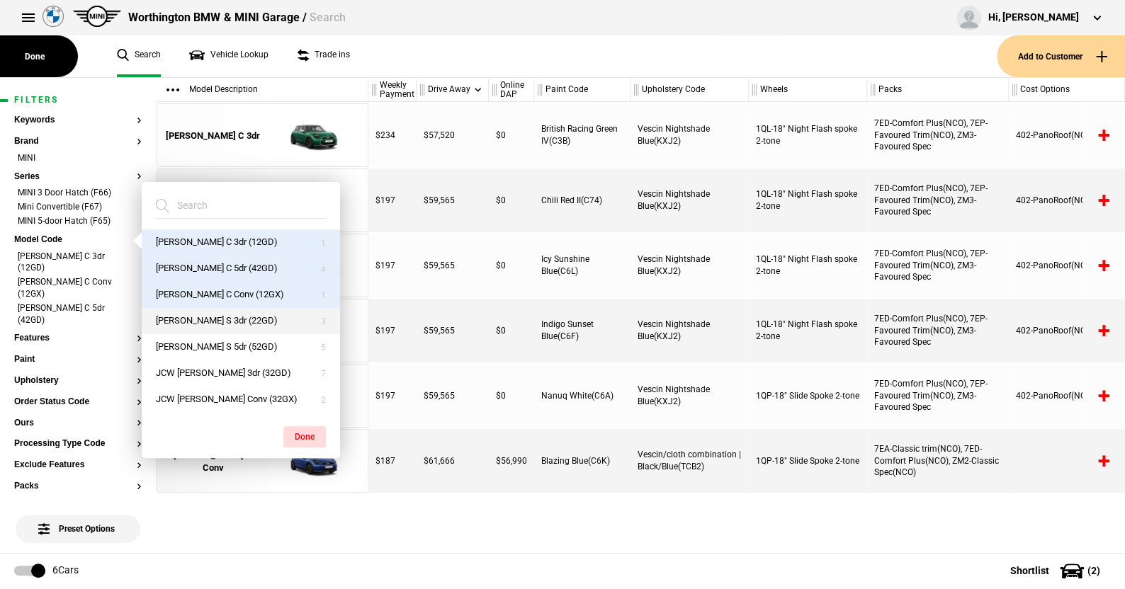
click at [196, 317] on button "Cooper S 3dr (22GD)" at bounding box center [241, 321] width 198 height 26
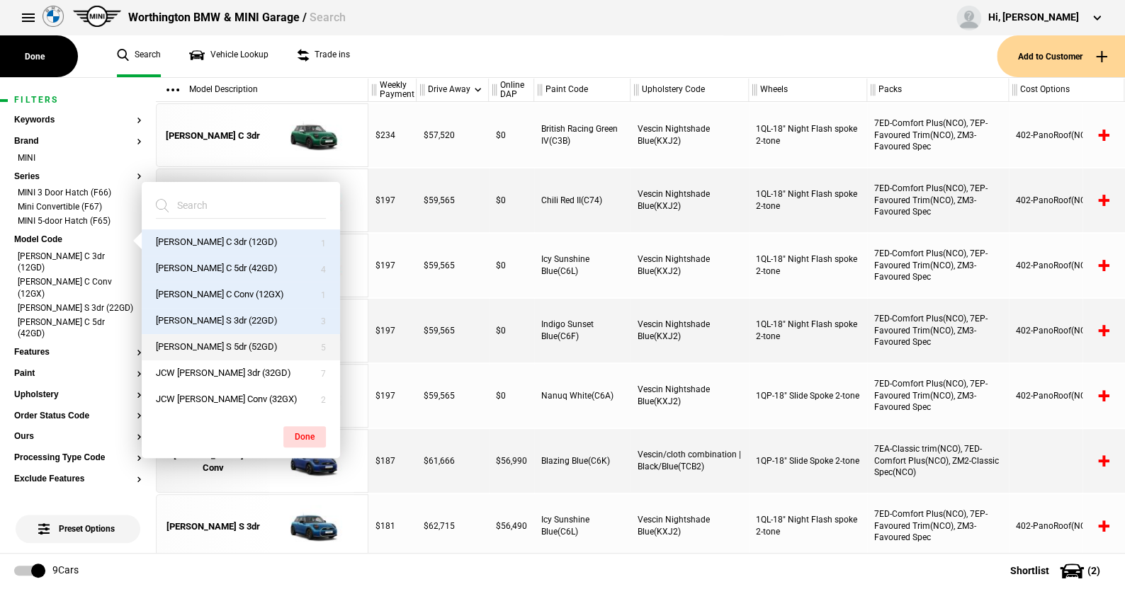
click at [188, 339] on button "Cooper S 5dr (52GD)" at bounding box center [241, 347] width 198 height 26
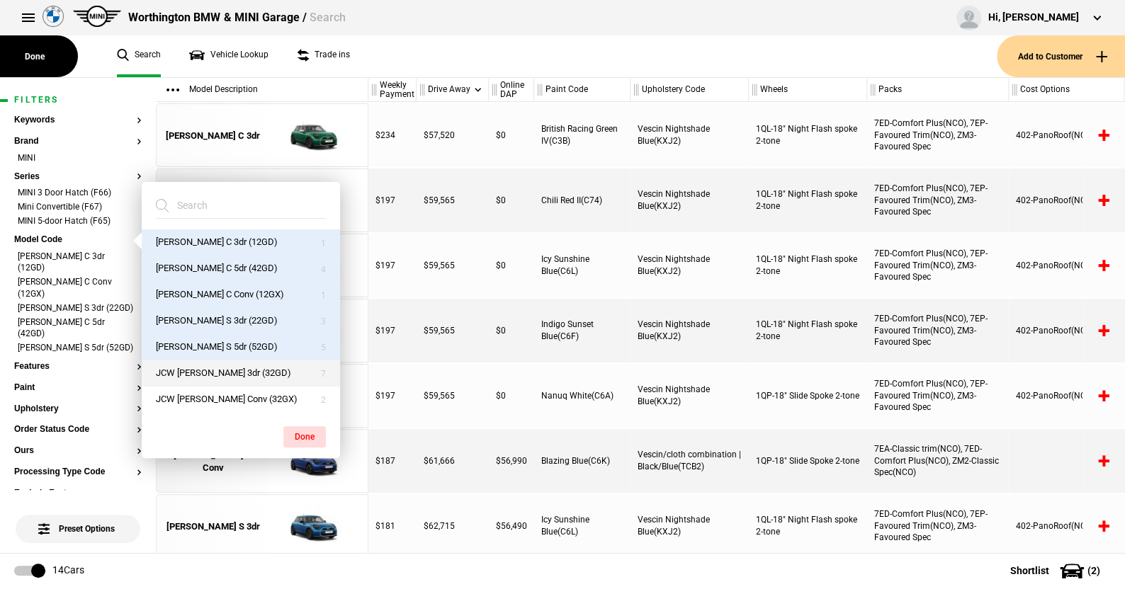
click at [214, 368] on button "JCW Cooper 3dr (32GD)" at bounding box center [241, 374] width 198 height 26
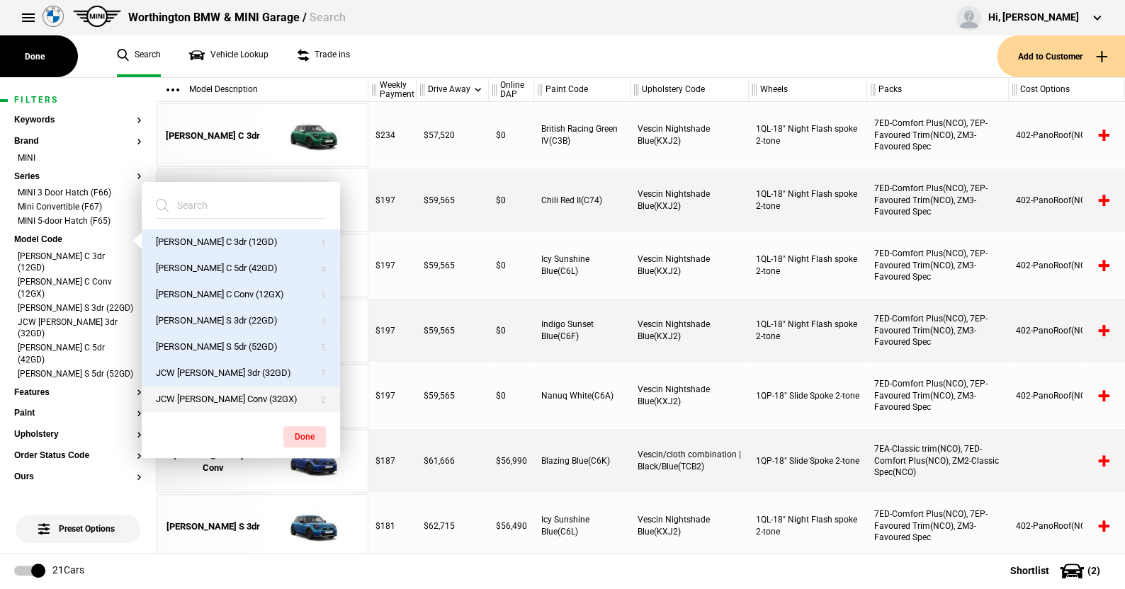
click at [208, 393] on button "JCW Cooper Conv (32GX)" at bounding box center [241, 400] width 198 height 26
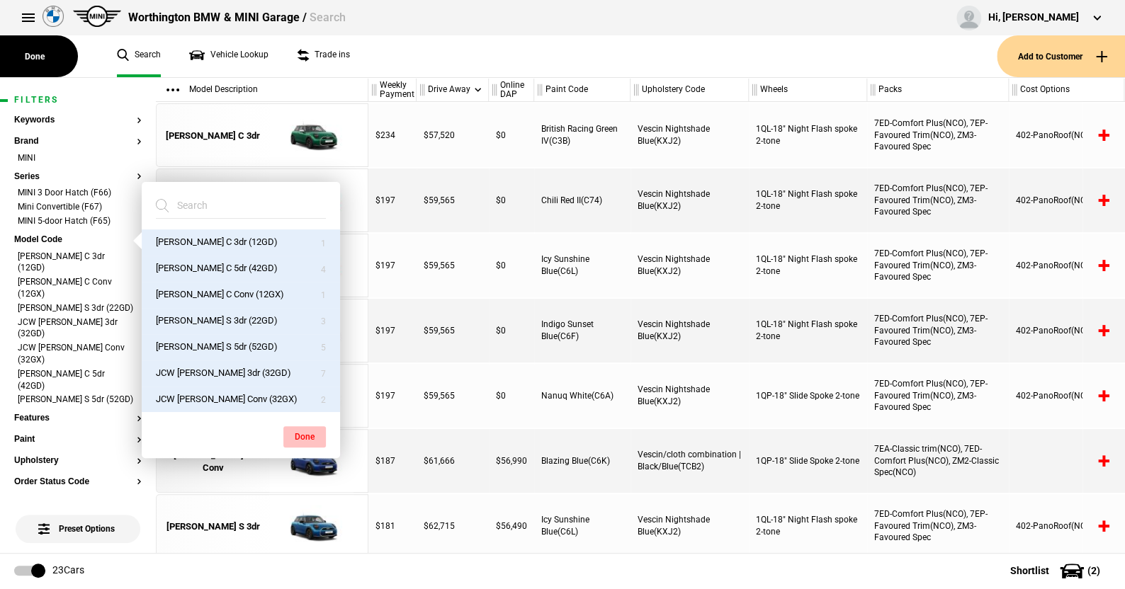
click at [297, 432] on button "Done" at bounding box center [304, 436] width 42 height 21
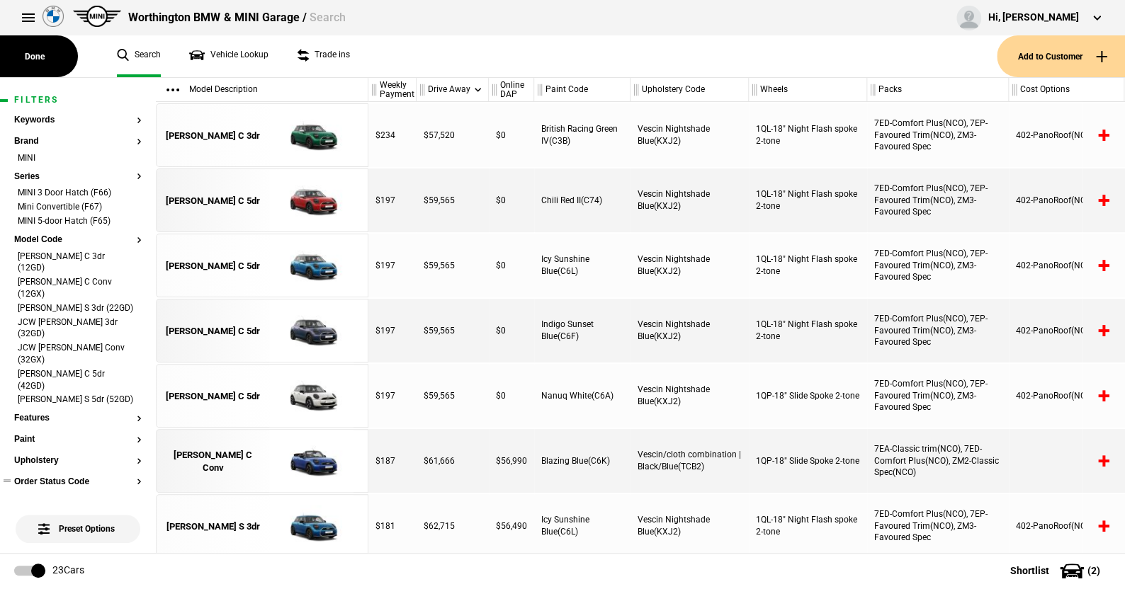
click at [60, 477] on button "Order Status Code" at bounding box center [77, 482] width 127 height 10
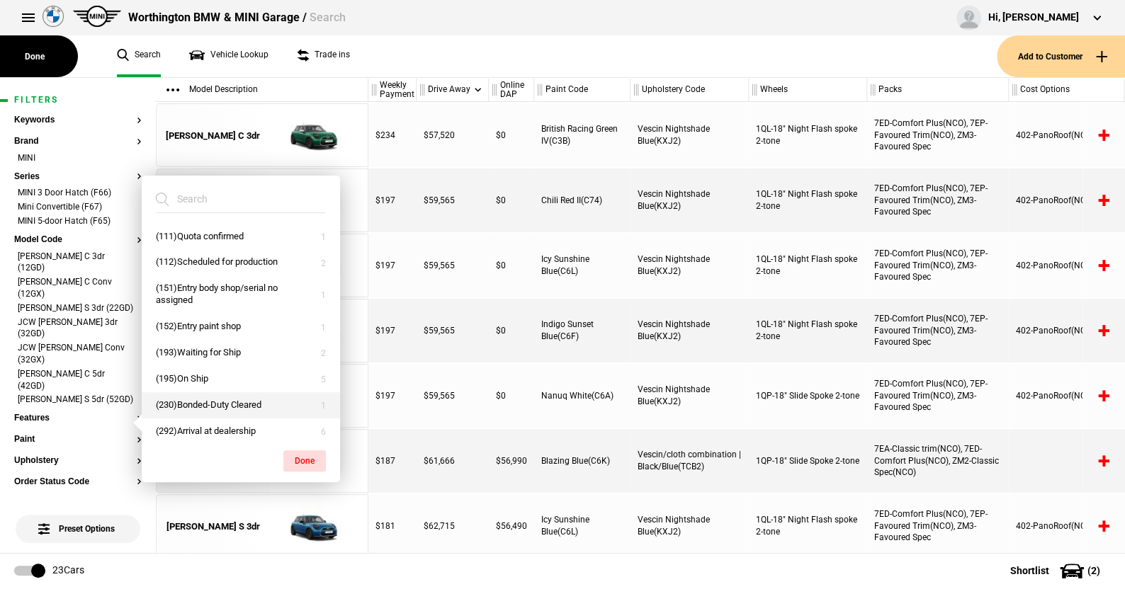
click at [200, 403] on button "(230)Bonded-Duty Cleared" at bounding box center [241, 405] width 198 height 26
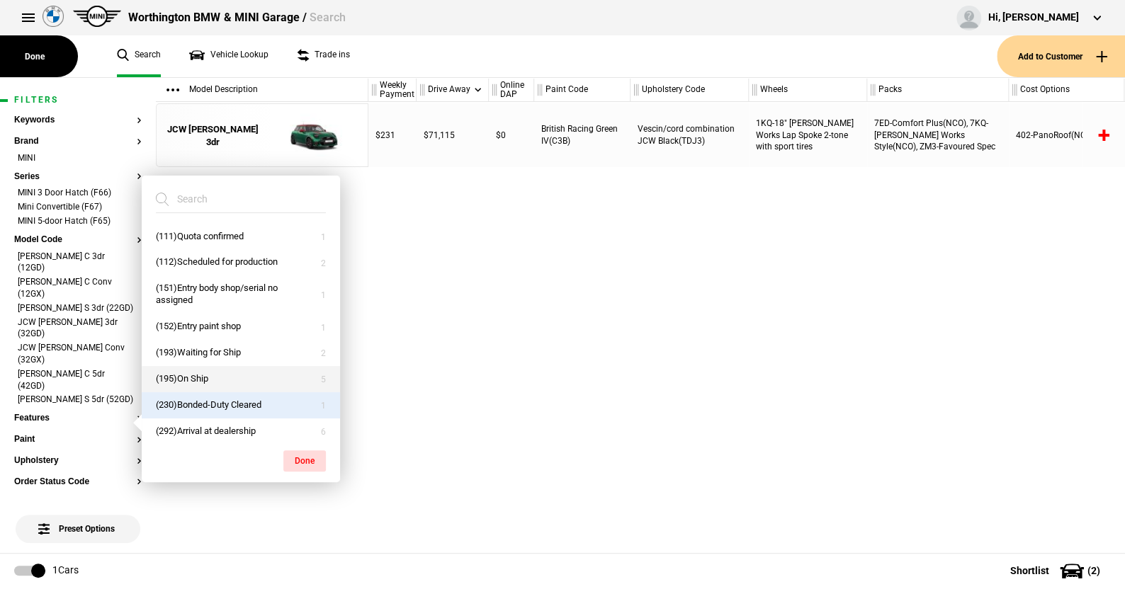
click at [193, 375] on button "(195)On Ship" at bounding box center [241, 379] width 198 height 26
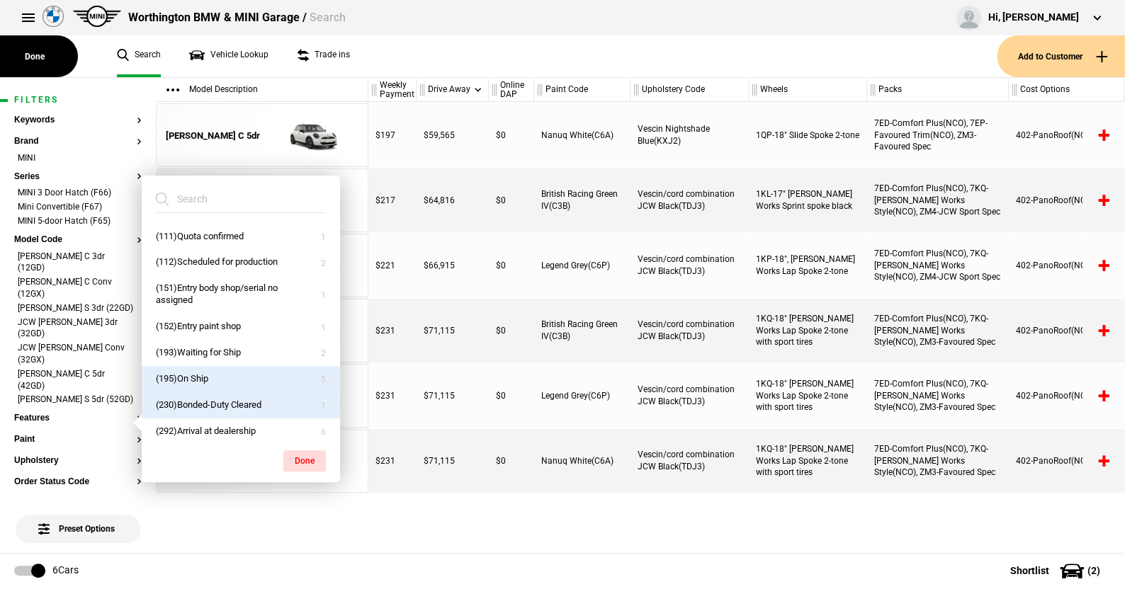
click at [244, 374] on button "(195)On Ship" at bounding box center [241, 379] width 198 height 26
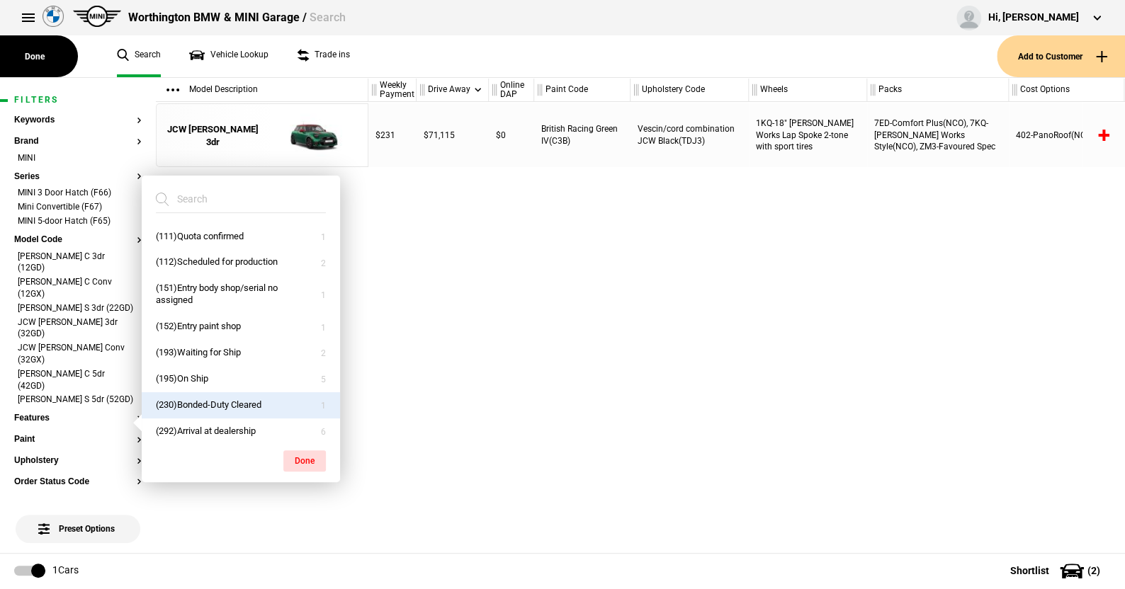
click at [222, 402] on button "(230)Bonded-Duty Cleared" at bounding box center [241, 405] width 198 height 26
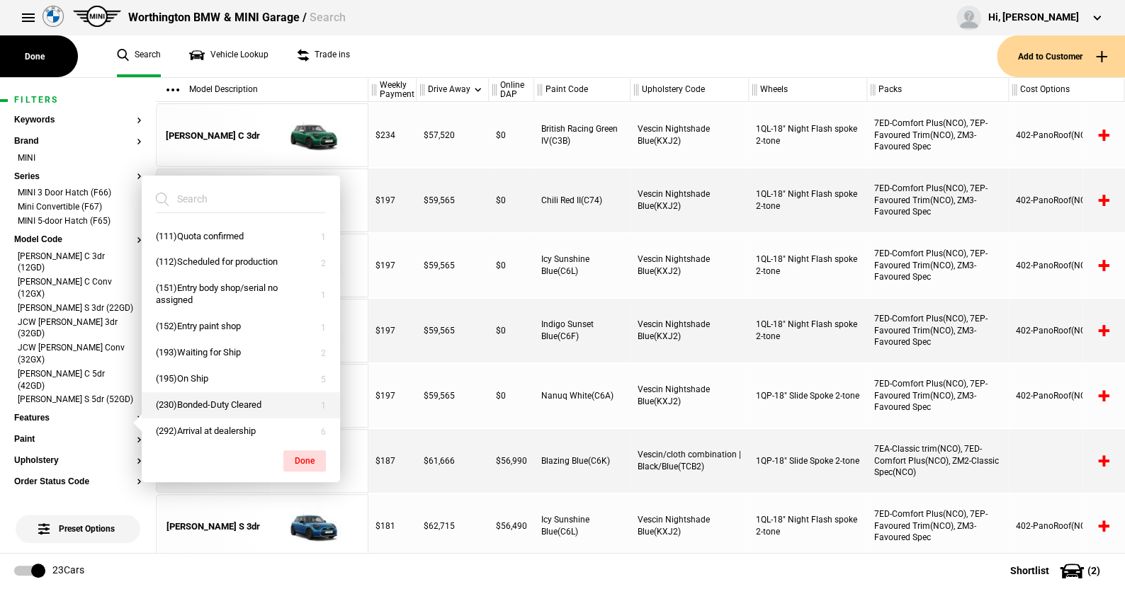
click at [232, 403] on button "(230)Bonded-Duty Cleared" at bounding box center [241, 405] width 198 height 26
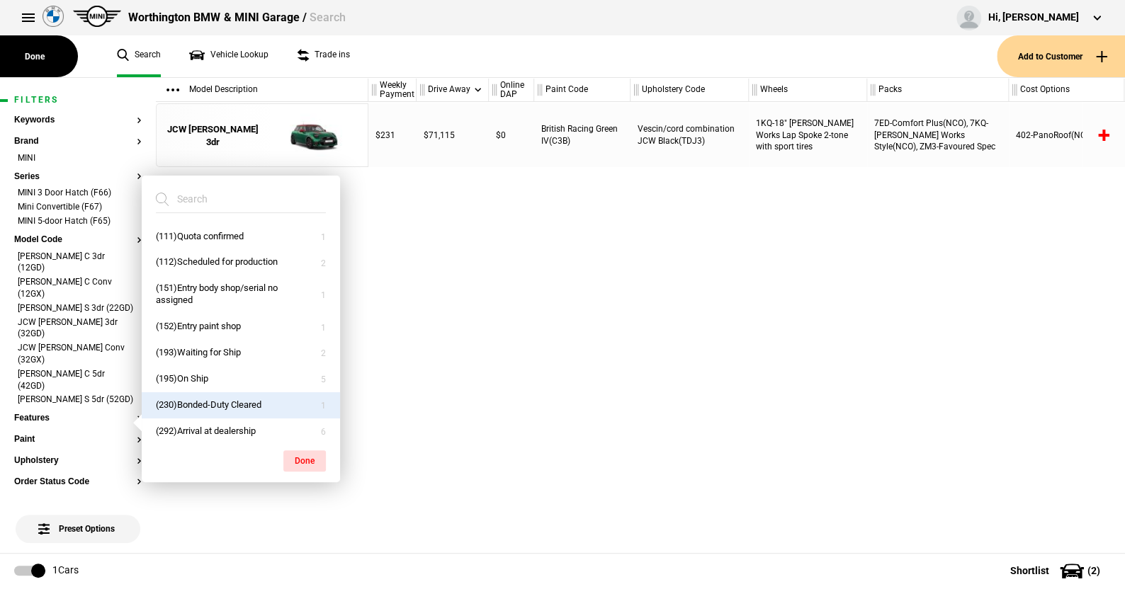
click at [463, 60] on ul "Search Vehicle Lookup Trade ins" at bounding box center [550, 56] width 894 height 42
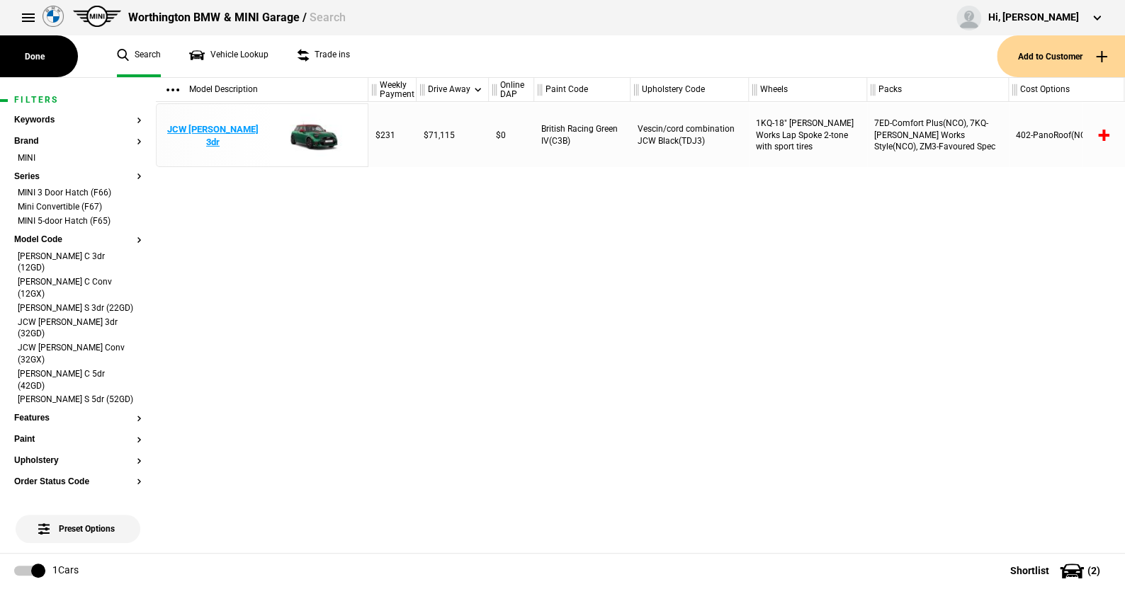
click at [311, 133] on img at bounding box center [311, 136] width 98 height 64
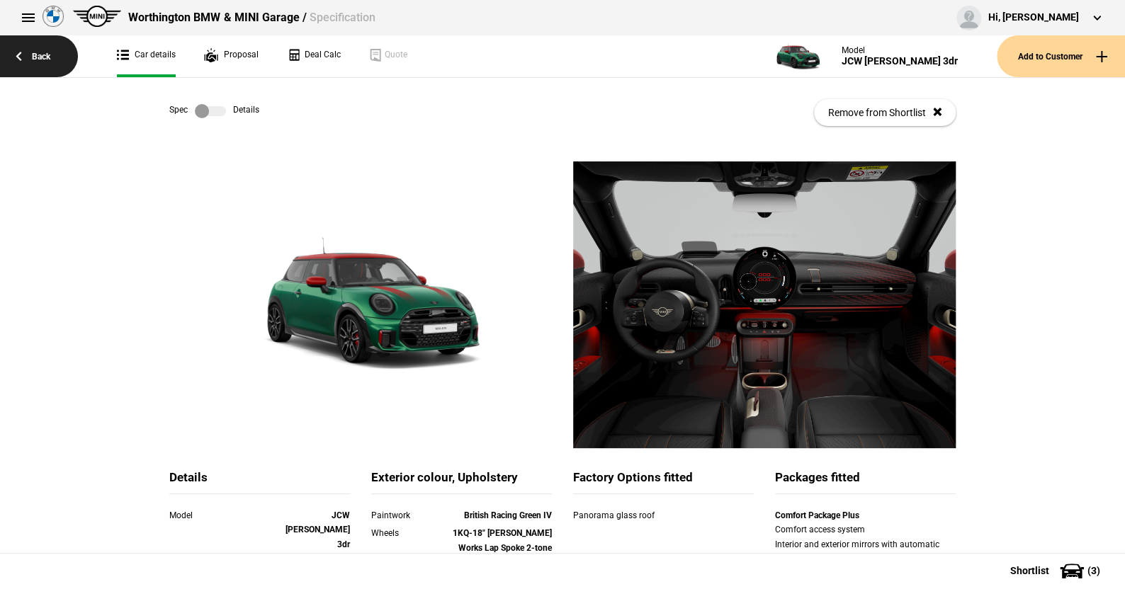
click at [40, 54] on link "Back" at bounding box center [39, 56] width 78 height 42
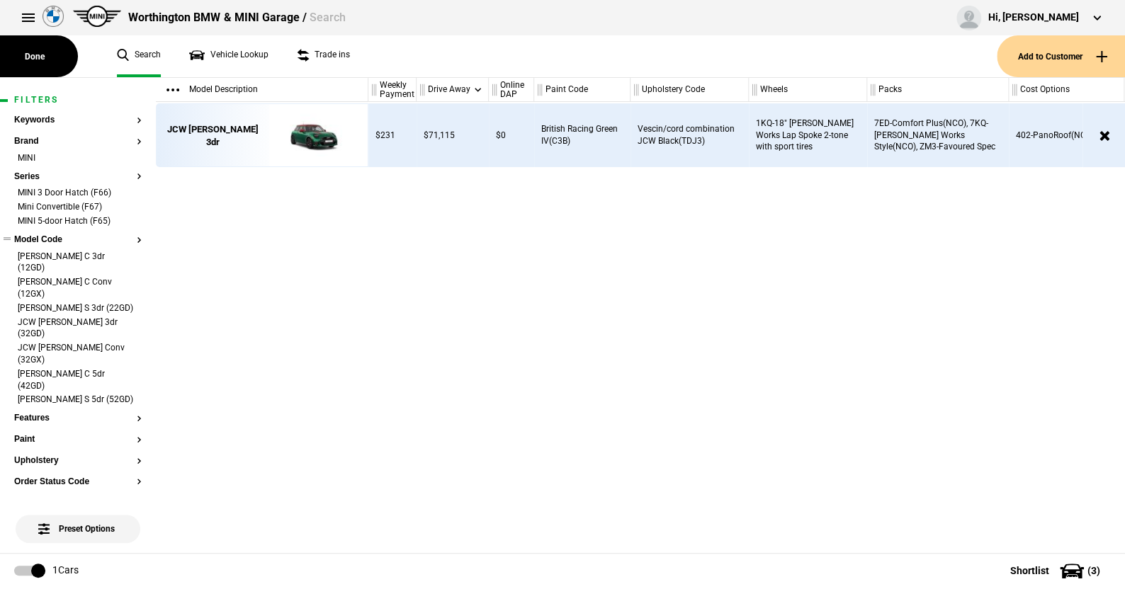
click at [46, 239] on button "Model Code" at bounding box center [77, 240] width 127 height 10
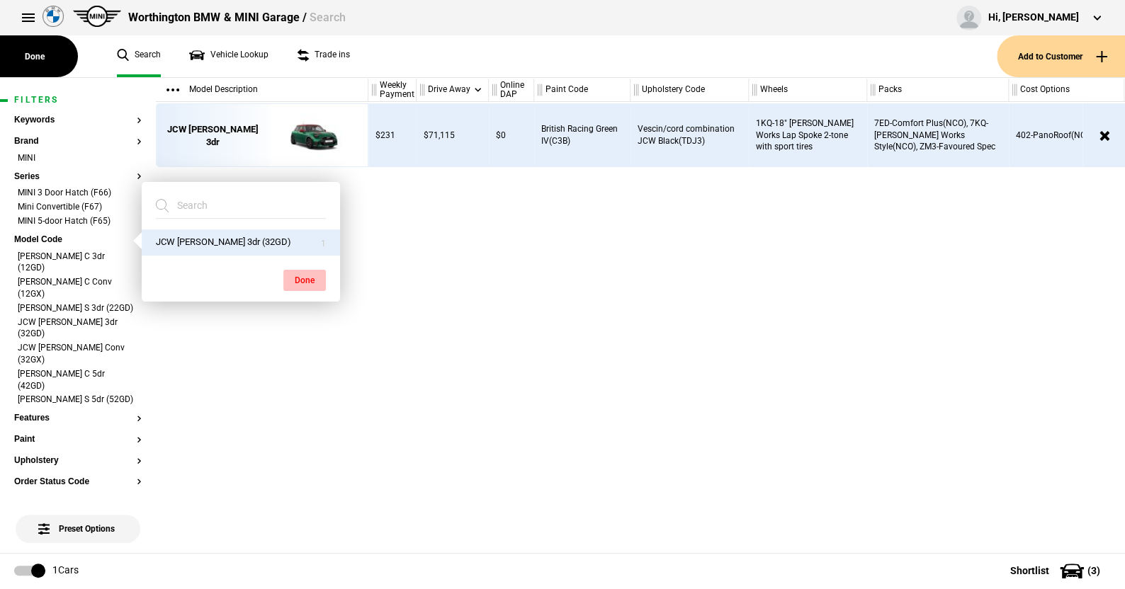
click at [301, 276] on button "Done" at bounding box center [304, 280] width 42 height 21
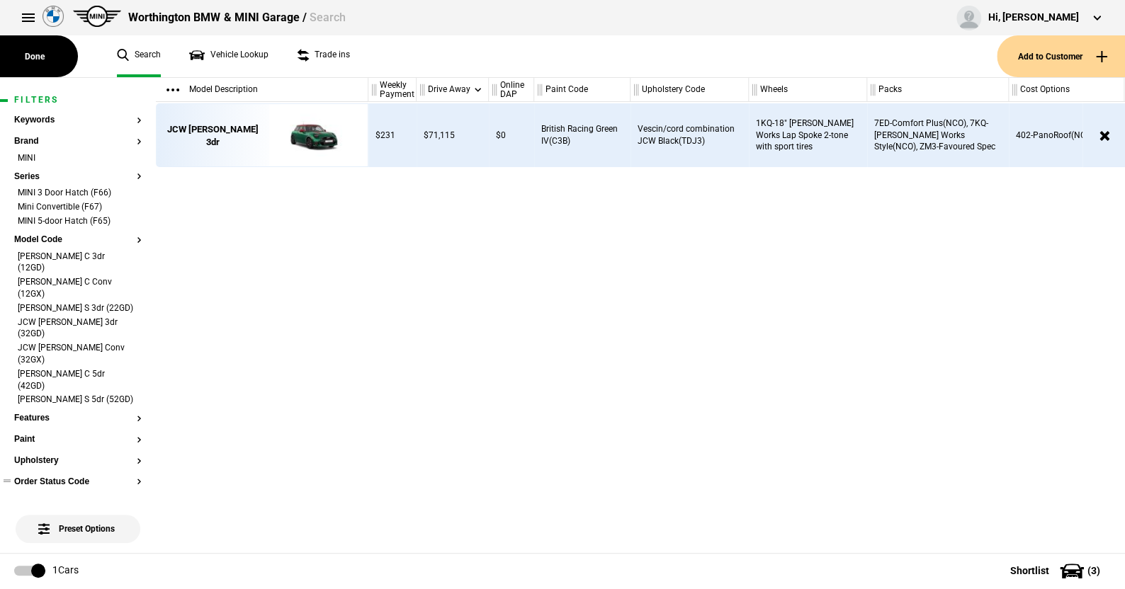
click at [65, 477] on button "Order Status Code" at bounding box center [77, 482] width 127 height 10
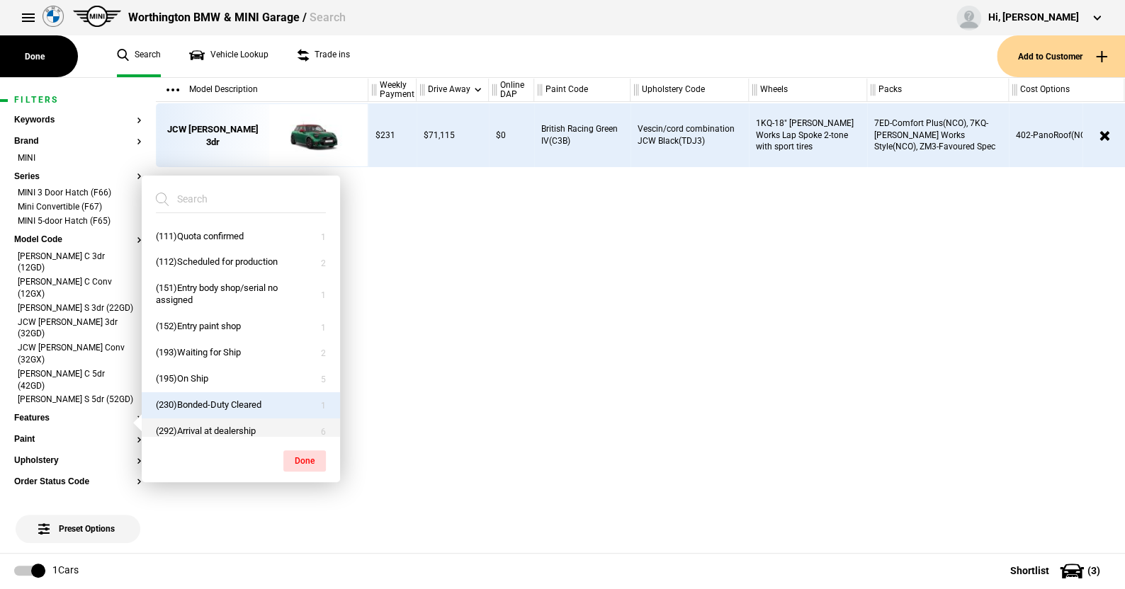
click at [182, 429] on button "(292)Arrival at dealership" at bounding box center [241, 432] width 198 height 26
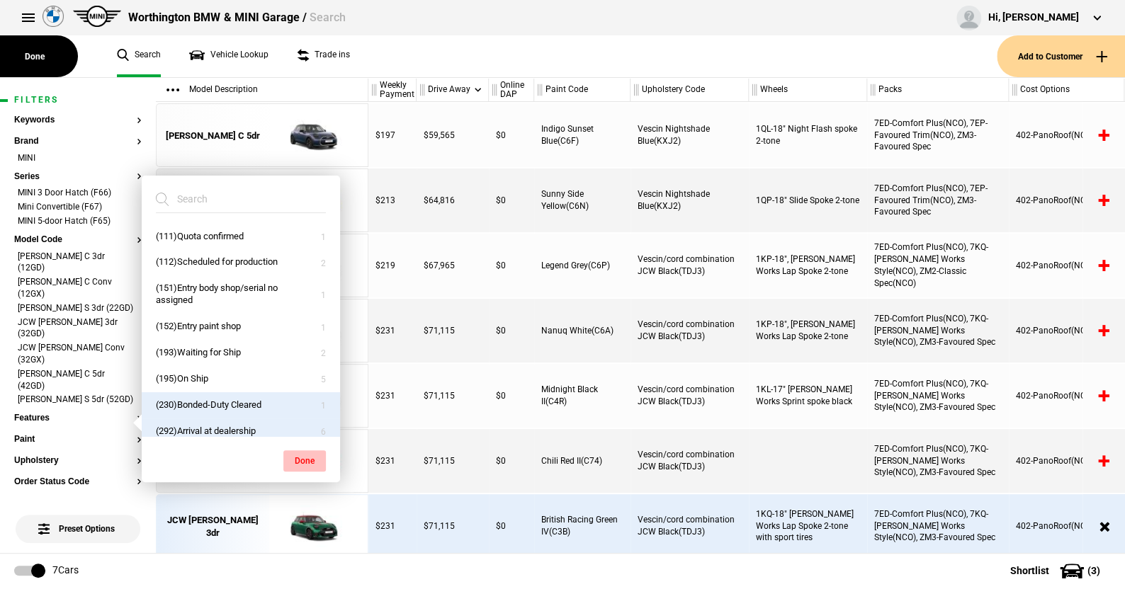
click at [300, 455] on button "Done" at bounding box center [304, 460] width 42 height 21
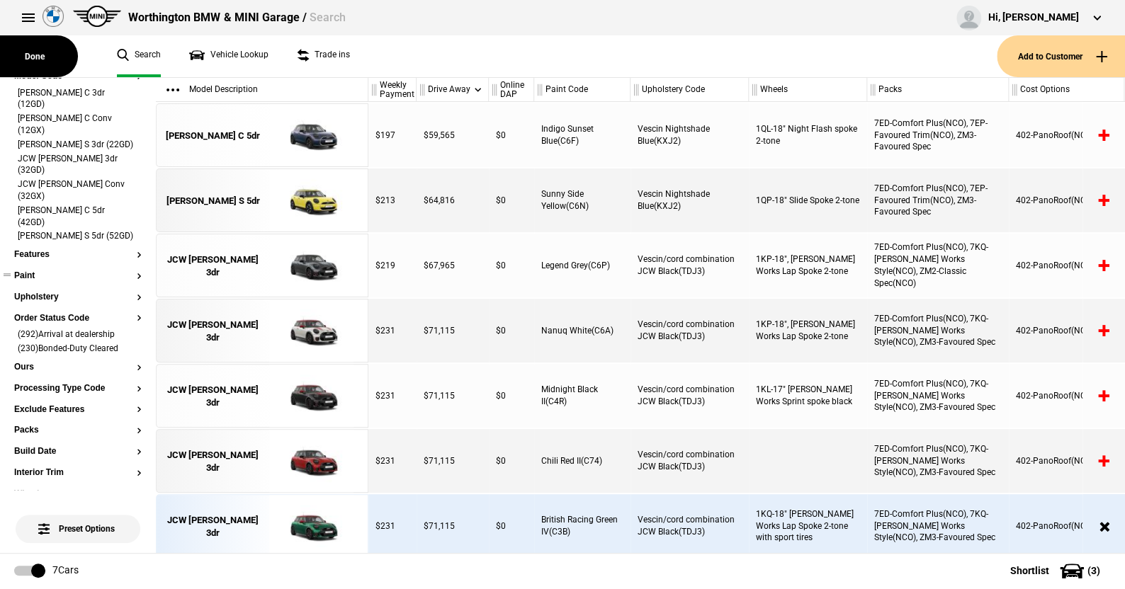
scroll to position [142, 0]
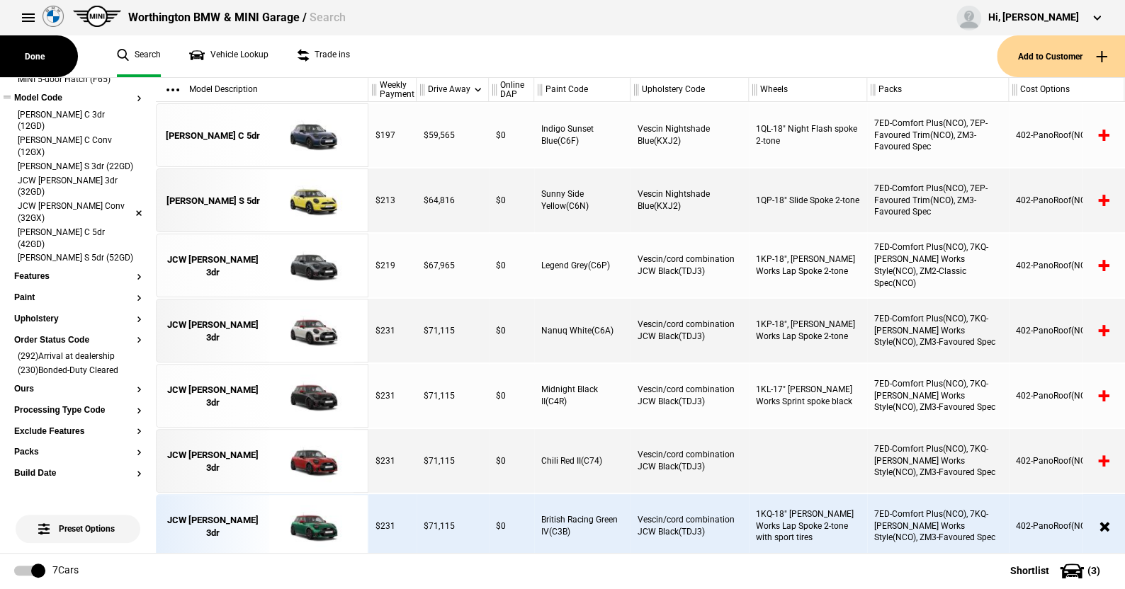
click at [128, 200] on li "JCW Cooper Conv (32GX)" at bounding box center [77, 213] width 127 height 26
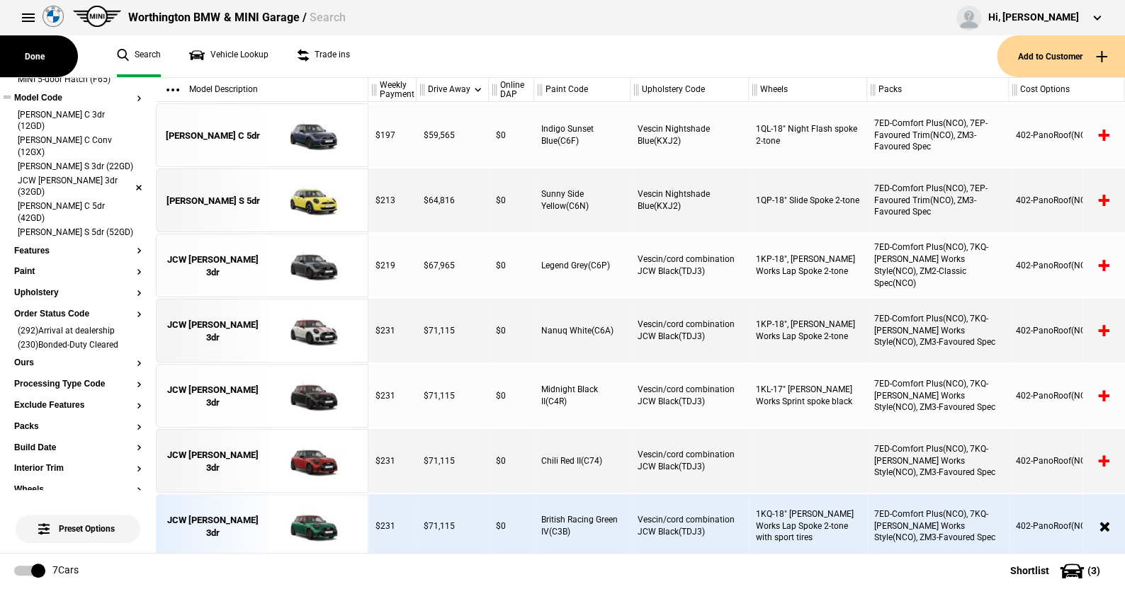
click at [128, 175] on li "JCW Cooper 3dr (32GD)" at bounding box center [77, 188] width 127 height 26
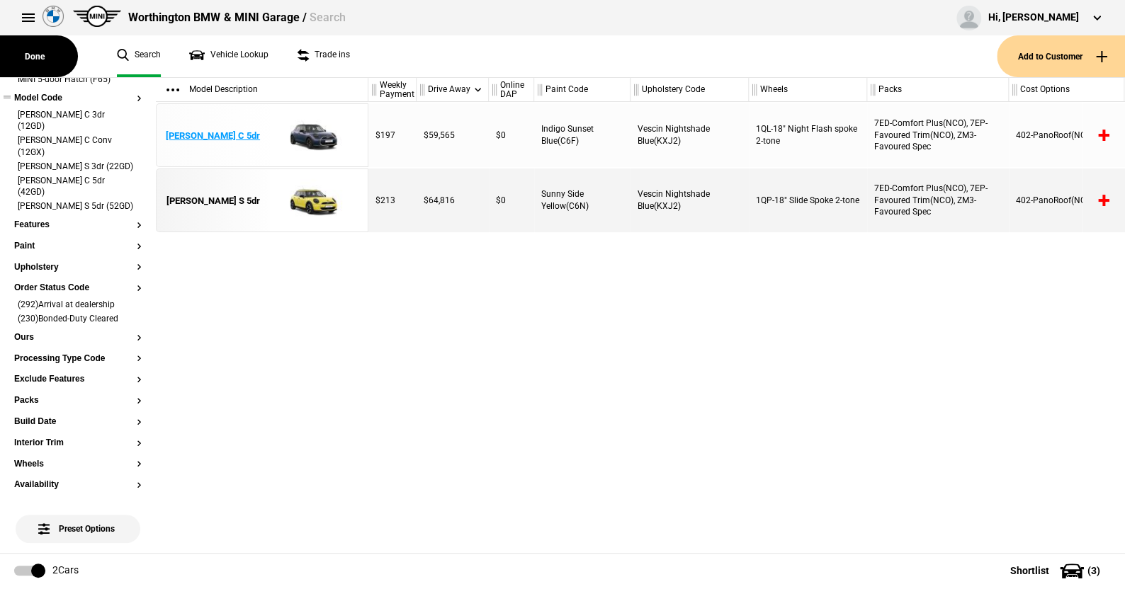
click at [317, 133] on img at bounding box center [311, 136] width 98 height 64
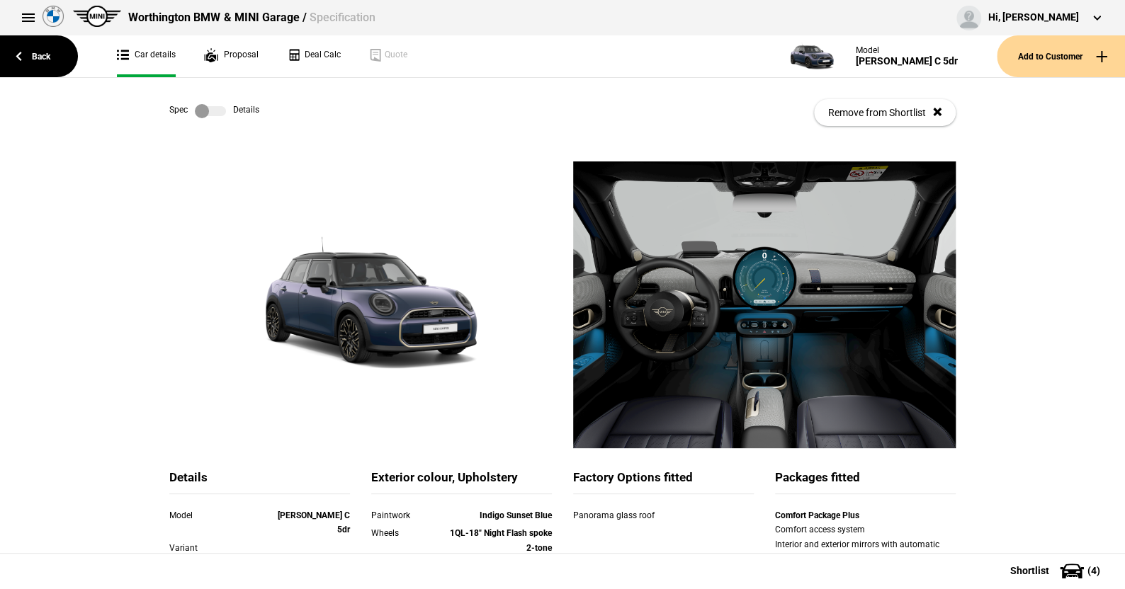
click at [213, 110] on label at bounding box center [210, 111] width 31 height 14
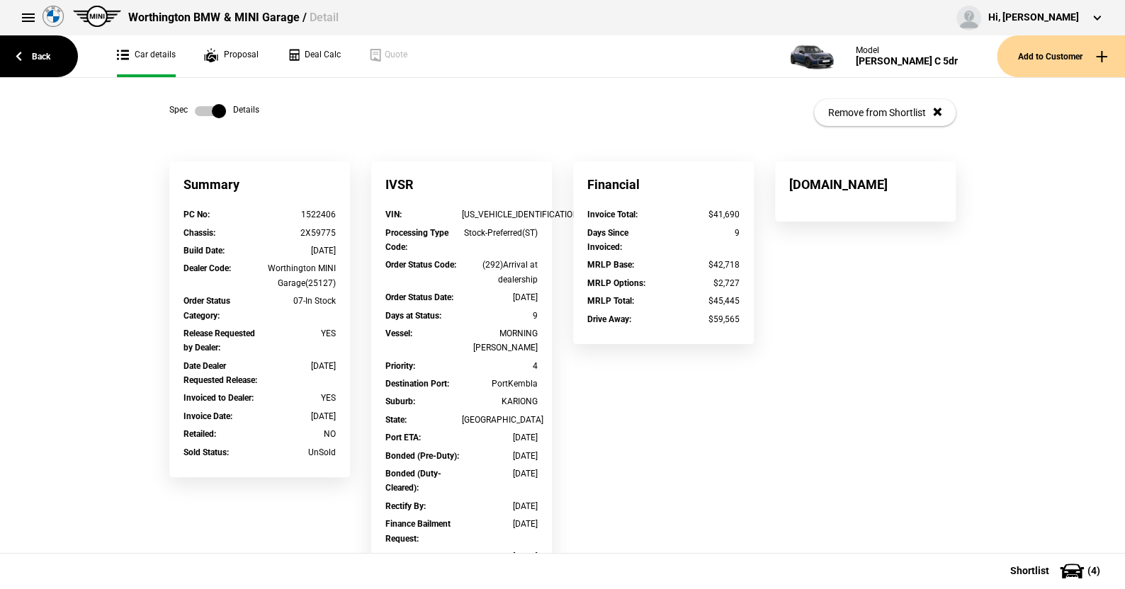
click at [195, 112] on label at bounding box center [210, 111] width 31 height 14
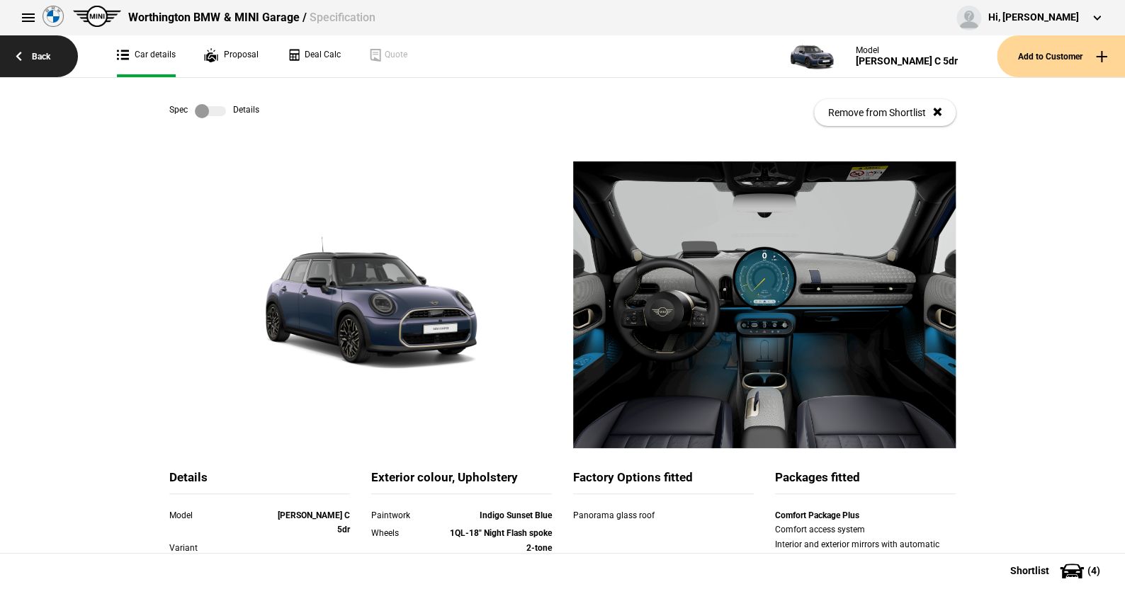
click at [48, 49] on link "Back" at bounding box center [39, 56] width 78 height 42
